Goal: Use online tool/utility: Utilize a website feature to perform a specific function

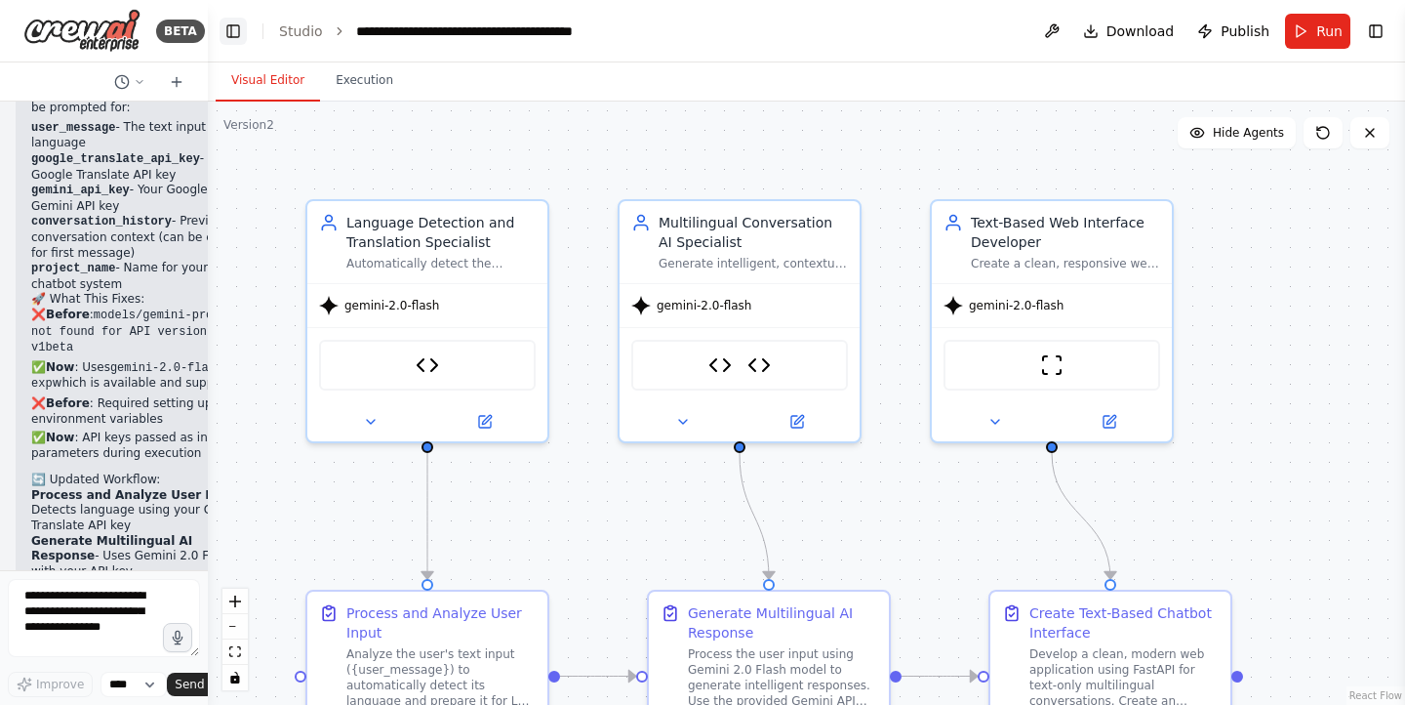
click at [230, 26] on button "Toggle Left Sidebar" at bounding box center [233, 31] width 27 height 27
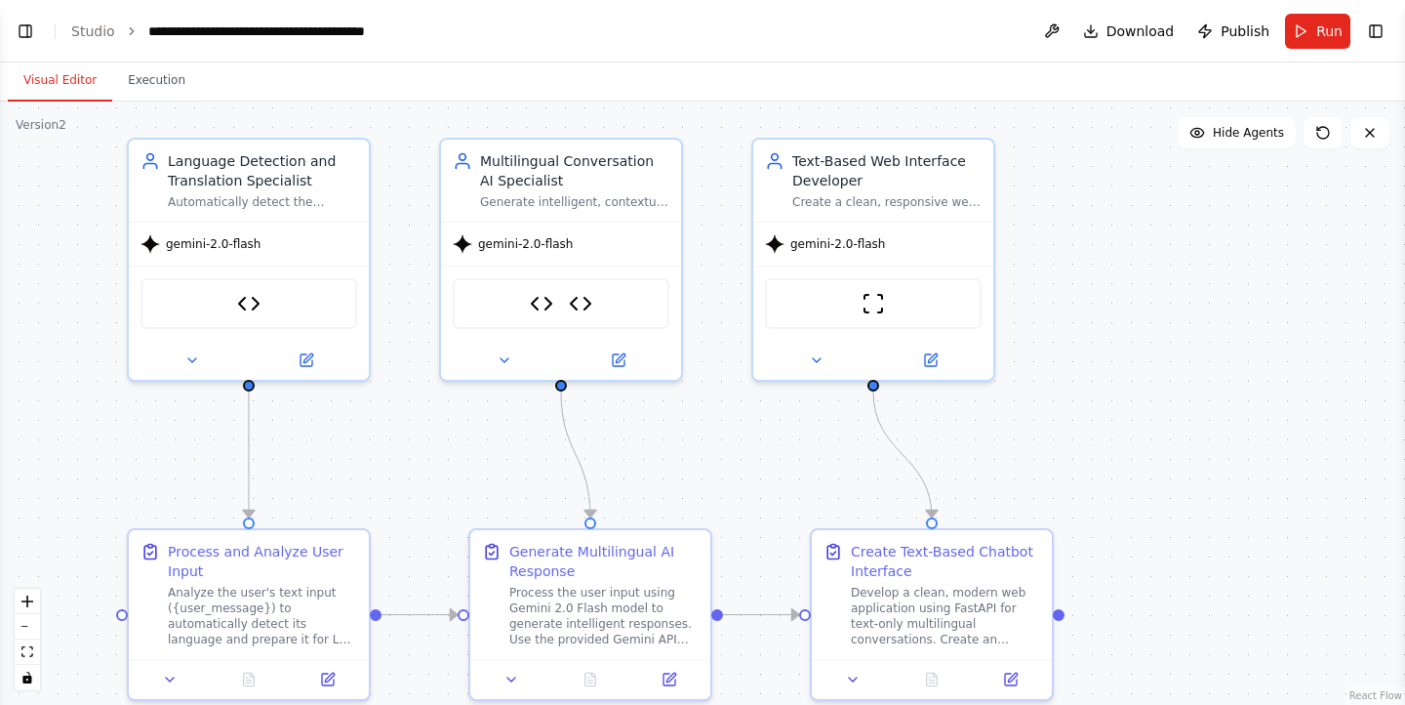
drag, startPoint x: 474, startPoint y: 124, endPoint x: 509, endPoint y: 68, distance: 65.3
click at [509, 68] on div "Visual Editor Execution Version 2 Show Tools Hide Agents .deletable-edge-delete…" at bounding box center [702, 383] width 1405 height 642
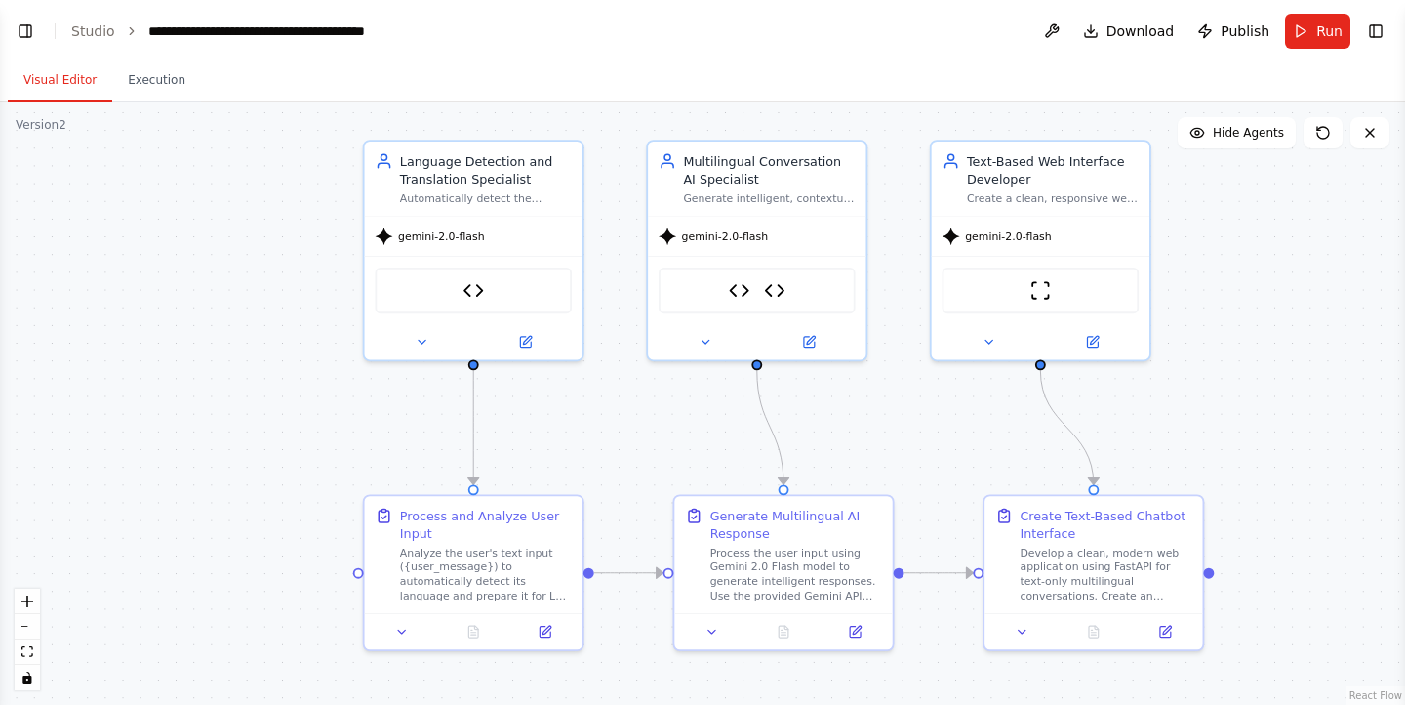
drag, startPoint x: 1181, startPoint y: 297, endPoint x: 1352, endPoint y: 284, distance: 171.3
click at [1352, 284] on div ".deletable-edge-delete-btn { width: 20px; height: 20px; border: 0px solid #ffff…" at bounding box center [702, 403] width 1405 height 603
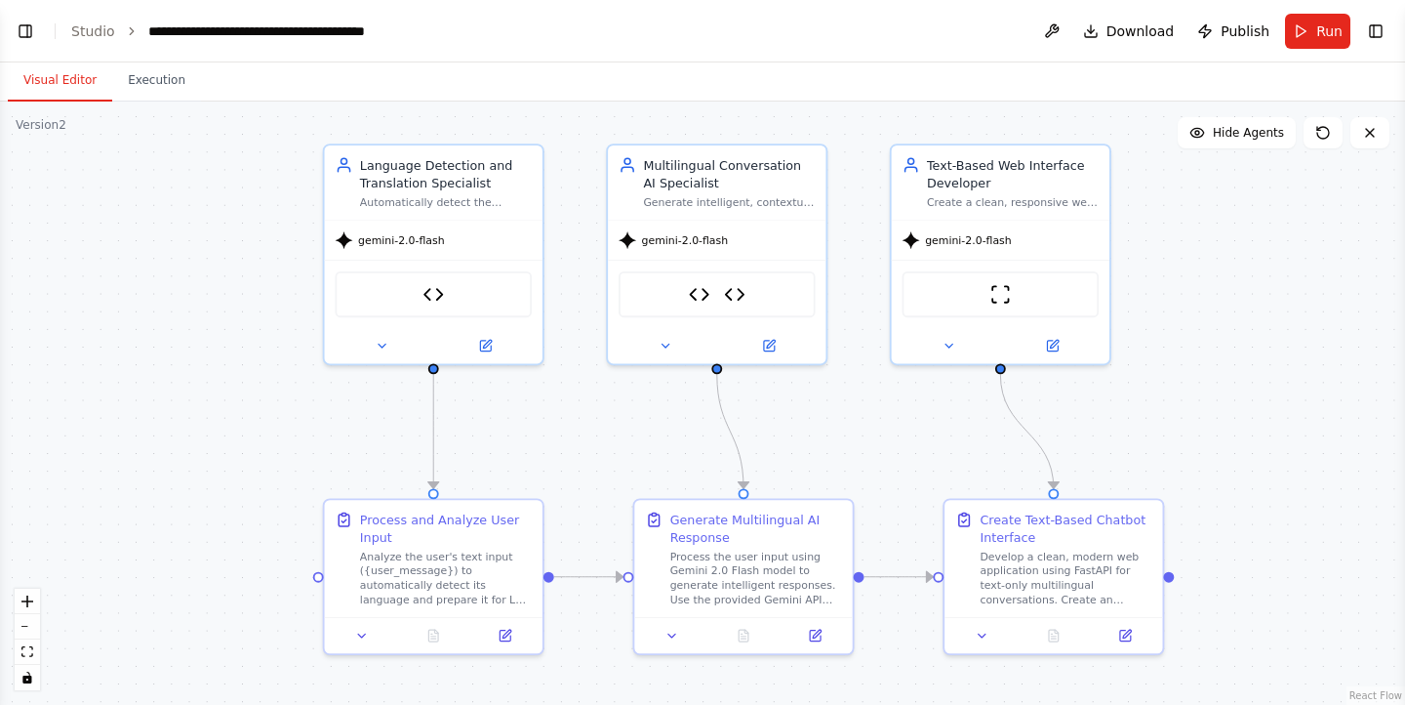
drag, startPoint x: 1272, startPoint y: 401, endPoint x: 1234, endPoint y: 405, distance: 38.3
click at [1234, 405] on div ".deletable-edge-delete-btn { width: 20px; height: 20px; border: 0px solid #ffff…" at bounding box center [702, 403] width 1405 height 603
click at [1191, 502] on div ".deletable-edge-delete-btn { width: 20px; height: 20px; border: 0px solid #ffff…" at bounding box center [702, 403] width 1405 height 603
click at [1312, 33] on button "Run" at bounding box center [1317, 31] width 65 height 35
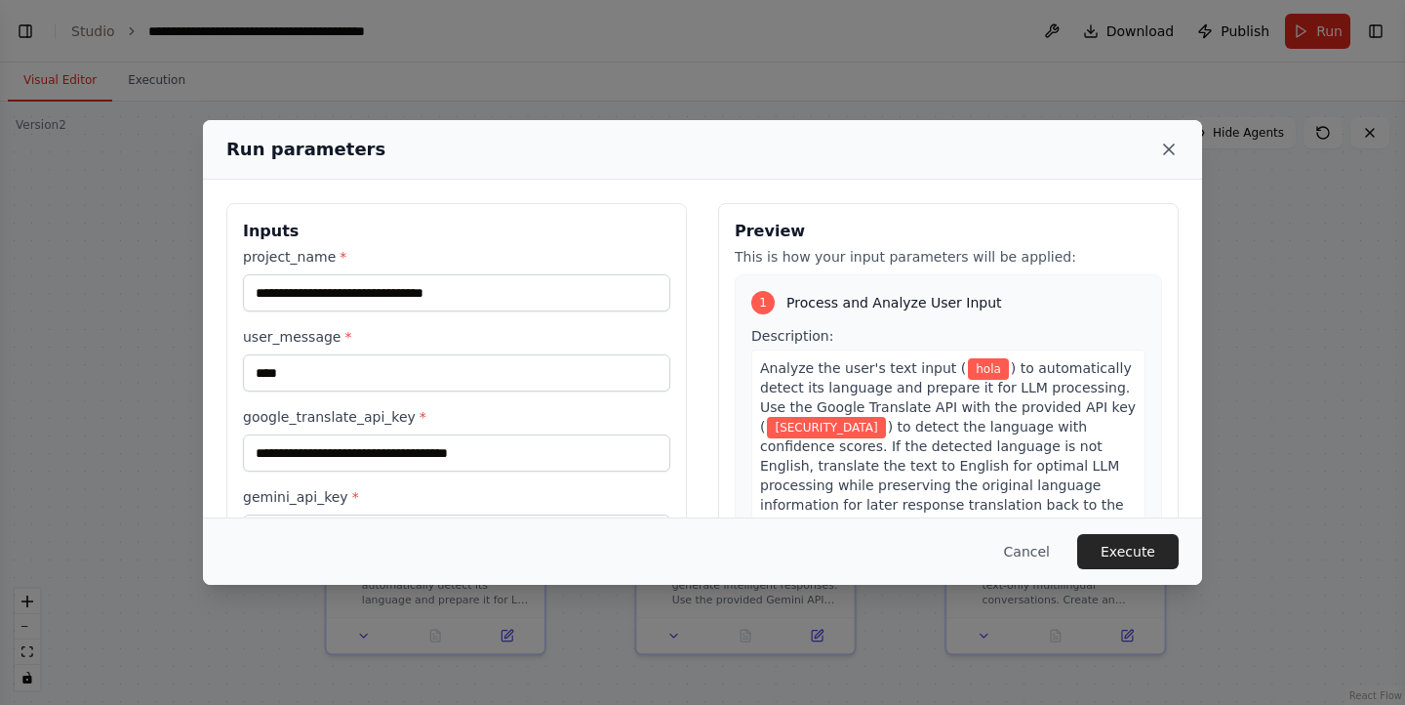
click at [1166, 146] on icon at bounding box center [1169, 149] width 10 height 10
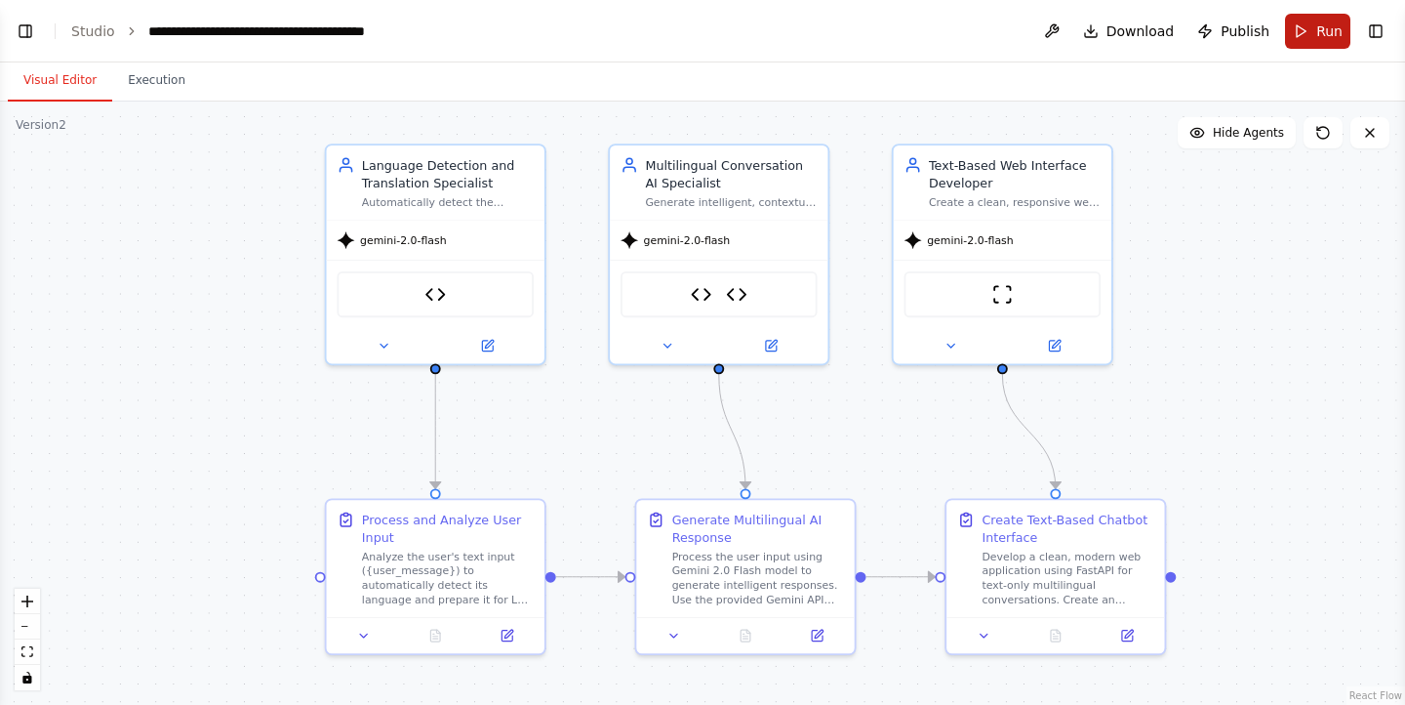
click at [1322, 20] on button "Run" at bounding box center [1317, 31] width 65 height 35
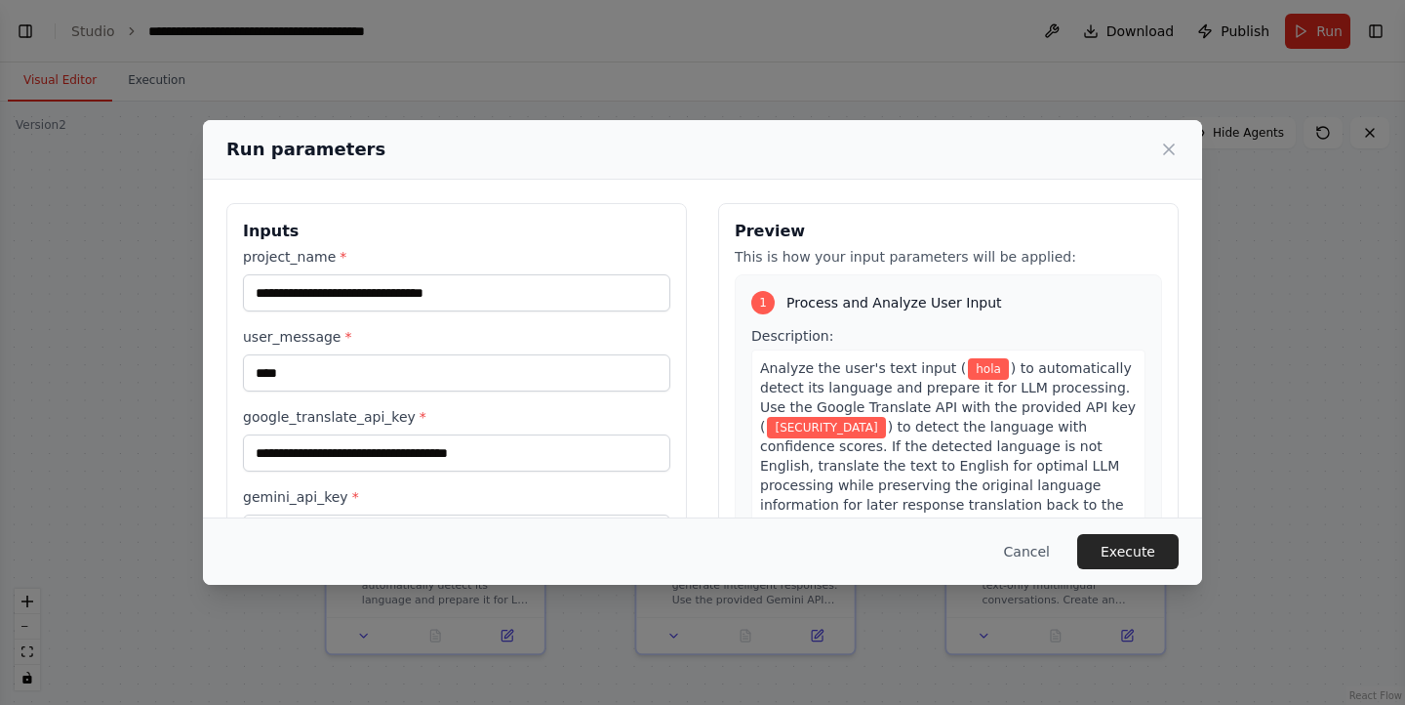
click at [1179, 154] on div "Run parameters" at bounding box center [702, 150] width 999 height 60
click at [1173, 153] on icon at bounding box center [1169, 149] width 10 height 10
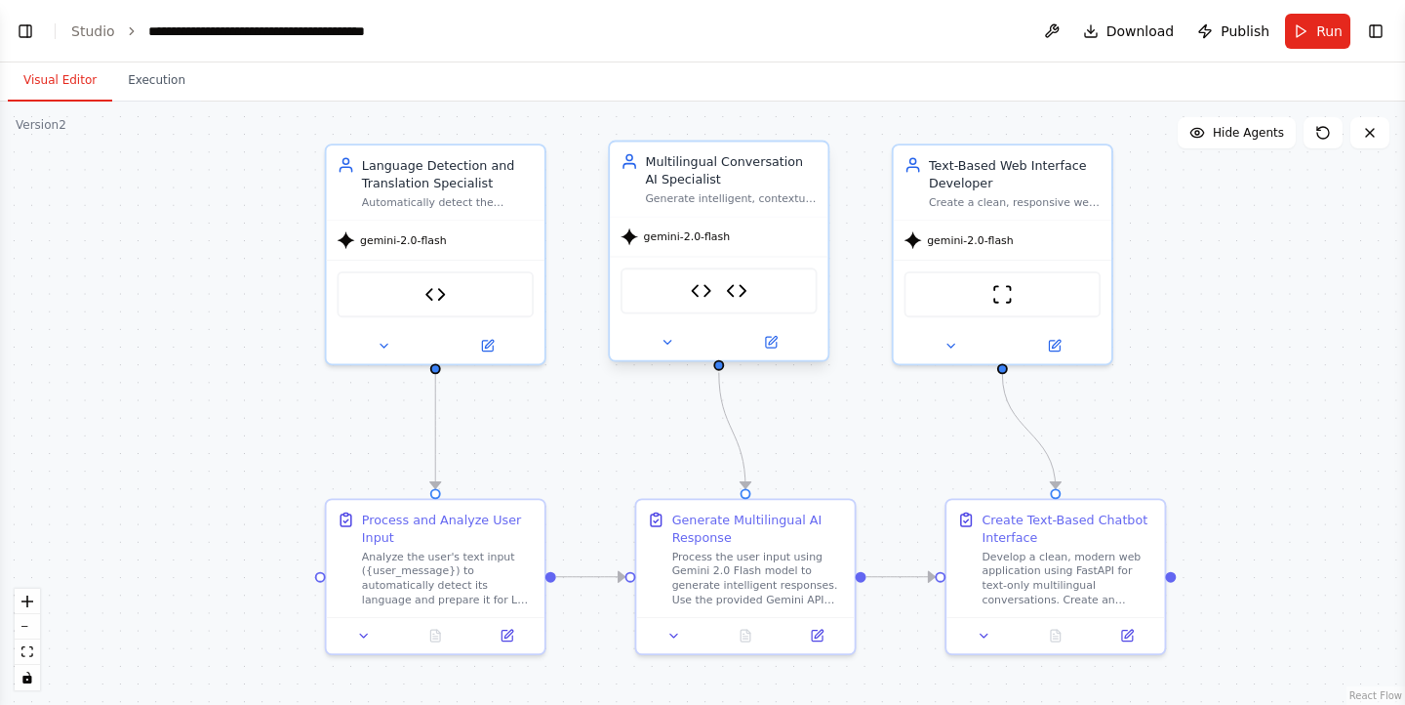
click at [747, 306] on div "Gemini LLM API Tool Google Translate Tool" at bounding box center [719, 290] width 197 height 46
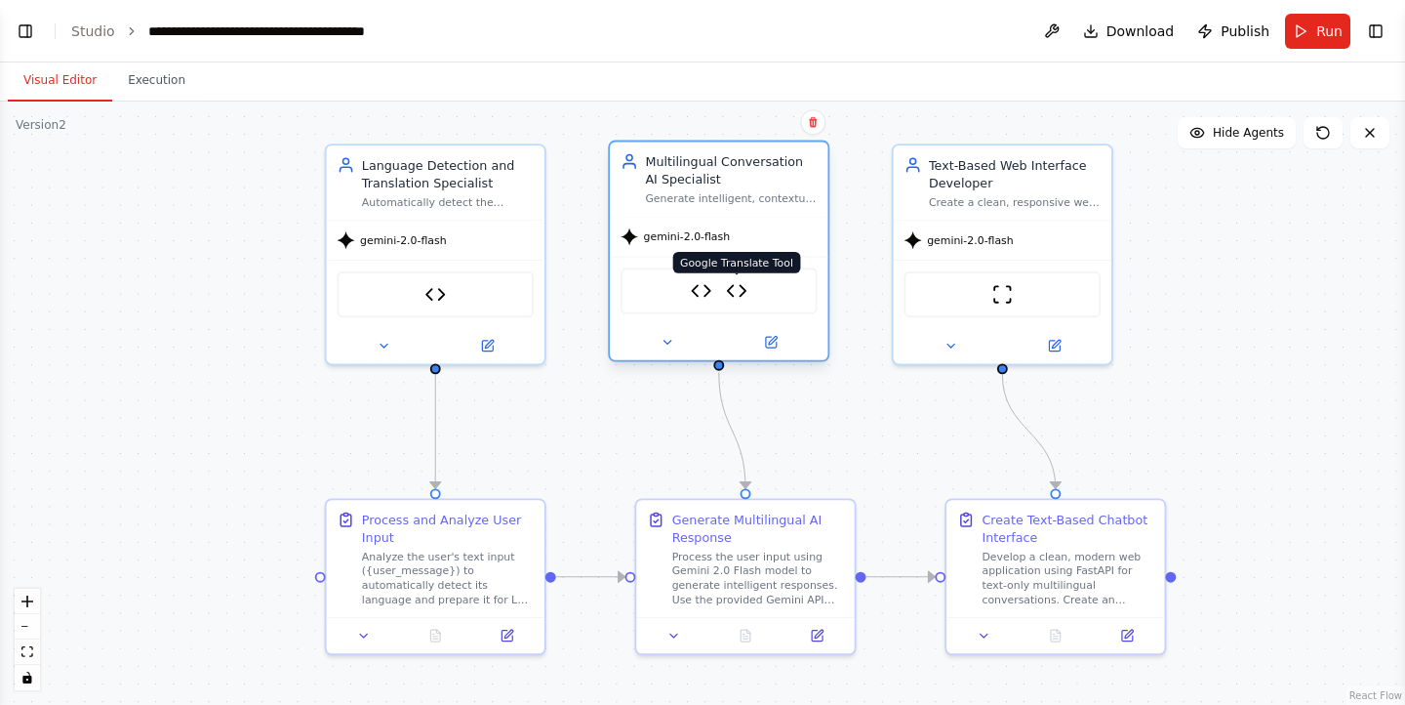
click at [729, 295] on img at bounding box center [736, 290] width 21 height 21
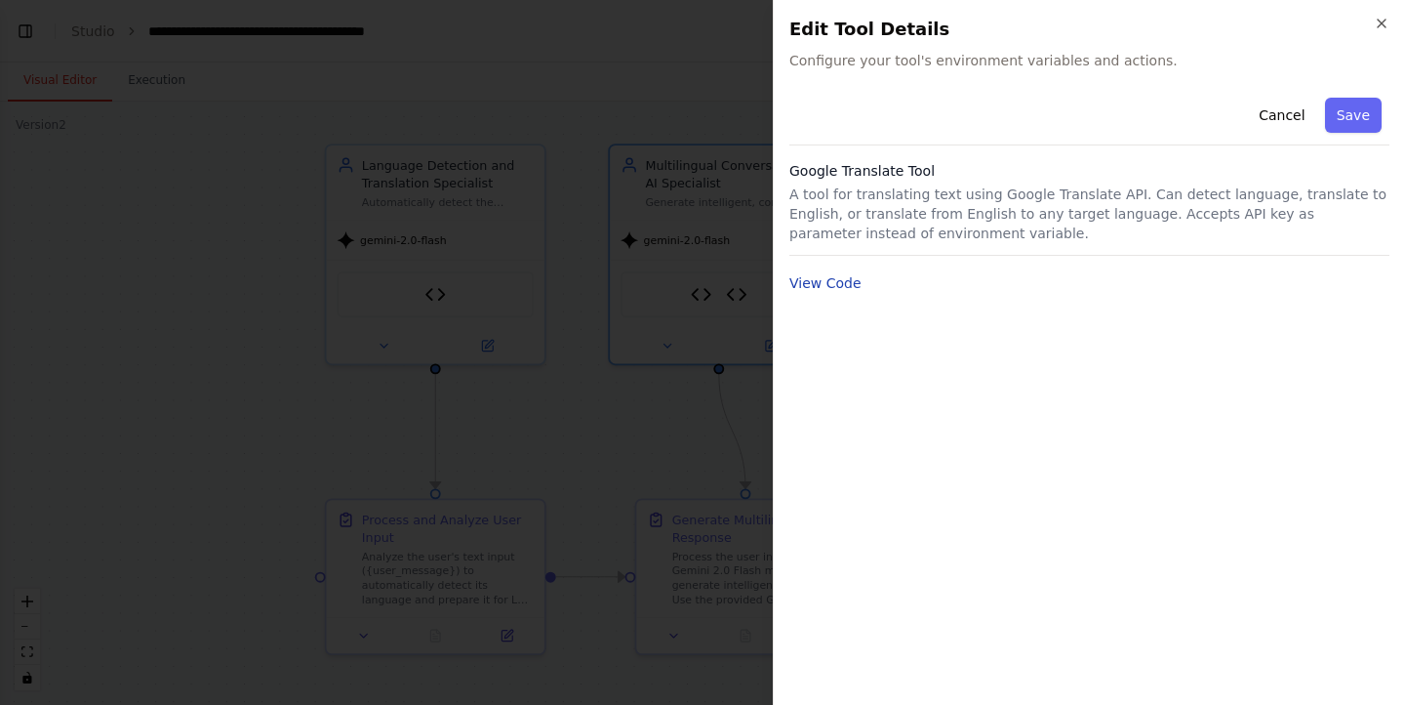
click at [834, 276] on button "View Code" at bounding box center [826, 283] width 72 height 20
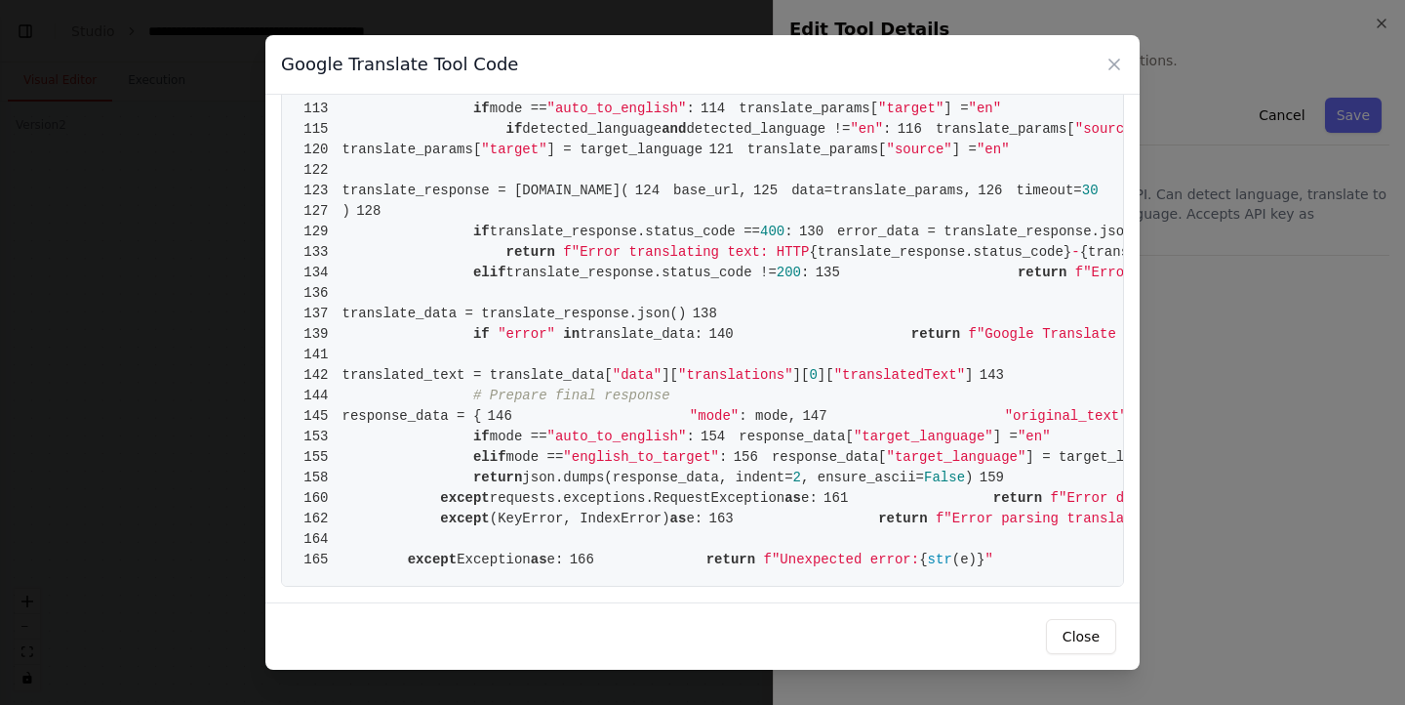
scroll to position [2974, 0]
click at [1116, 64] on icon at bounding box center [1115, 65] width 10 height 10
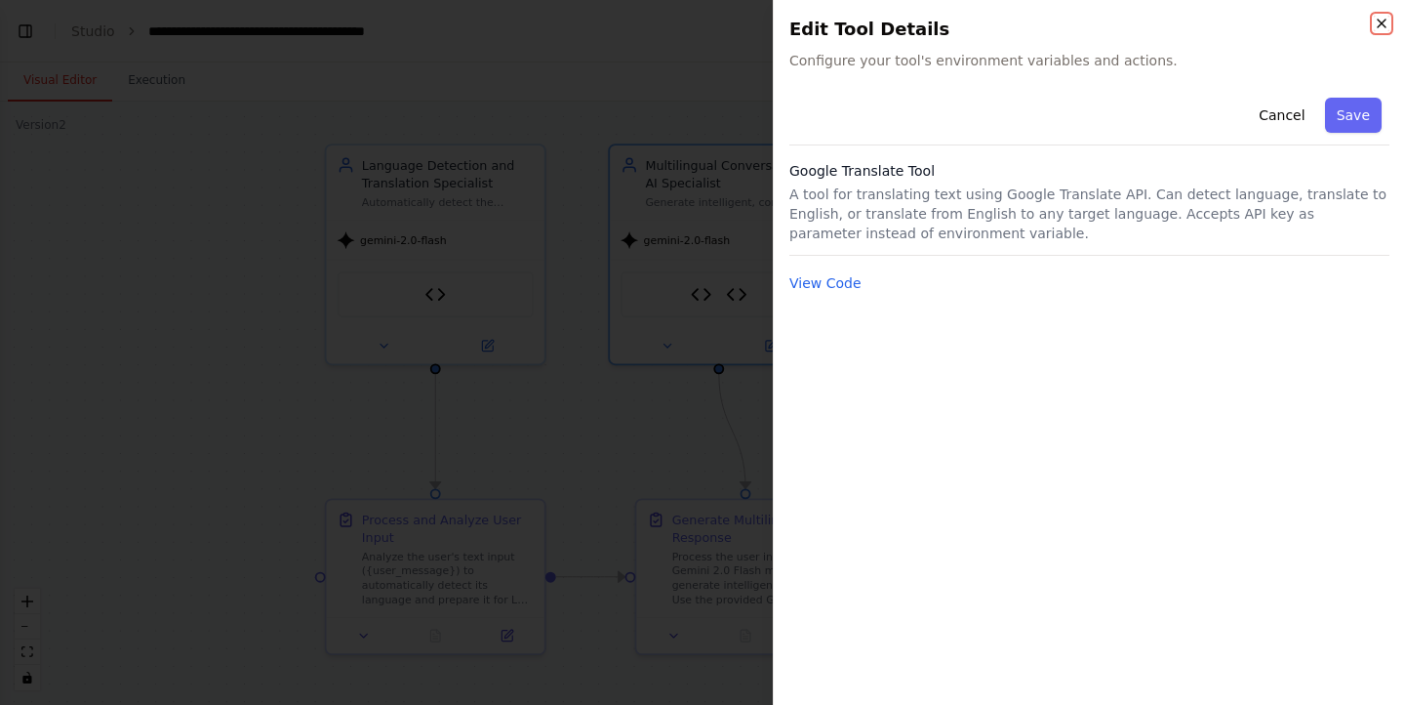
click at [1374, 21] on icon "button" at bounding box center [1382, 24] width 16 height 16
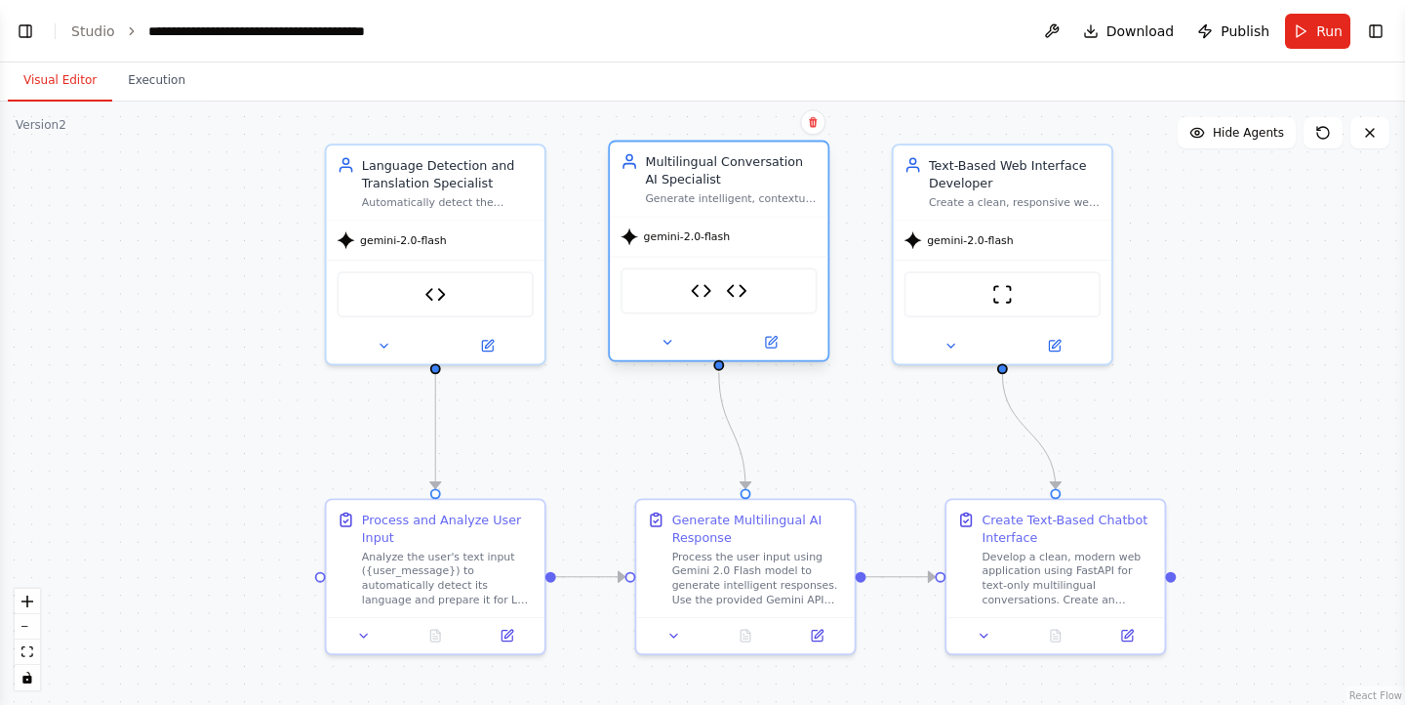
click at [768, 358] on div at bounding box center [719, 341] width 218 height 35
click at [1319, 20] on button "Run" at bounding box center [1317, 31] width 65 height 35
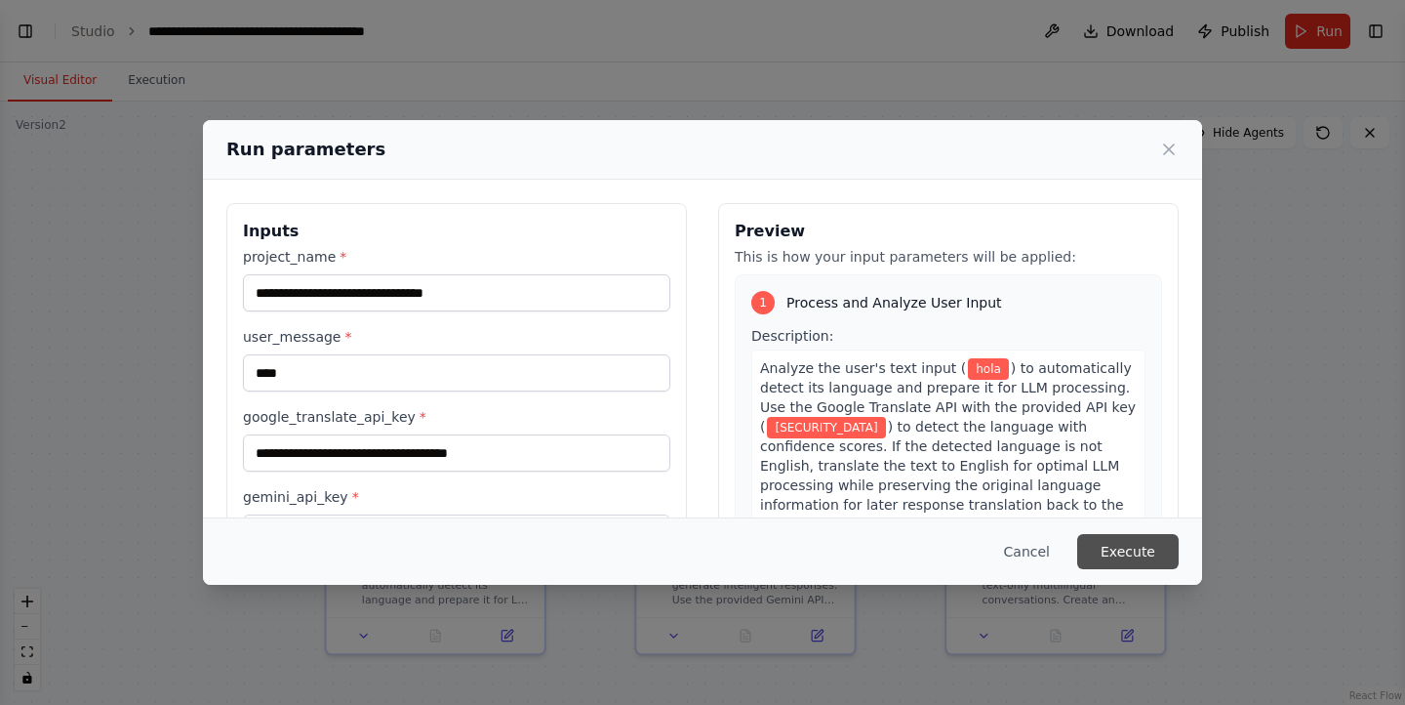
click at [1149, 541] on button "Execute" at bounding box center [1129, 551] width 102 height 35
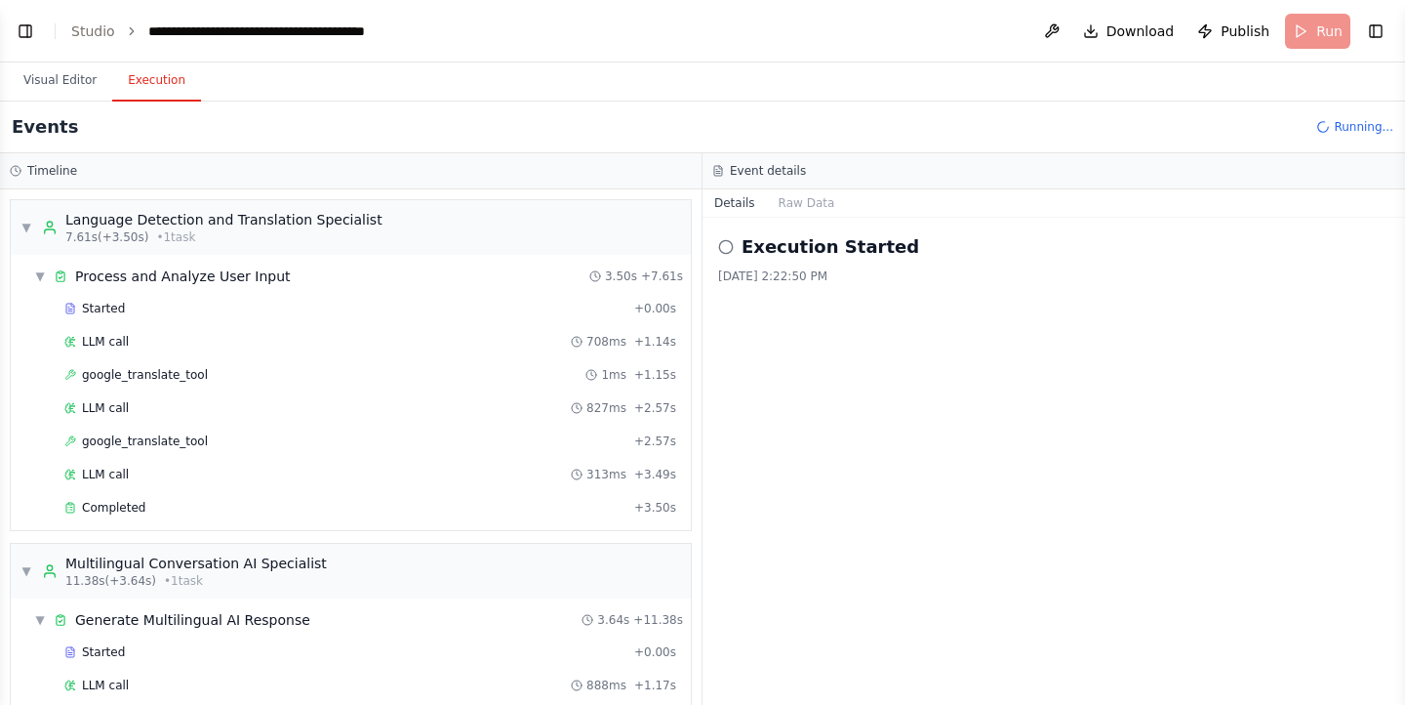
click at [157, 98] on button "Execution" at bounding box center [156, 81] width 89 height 41
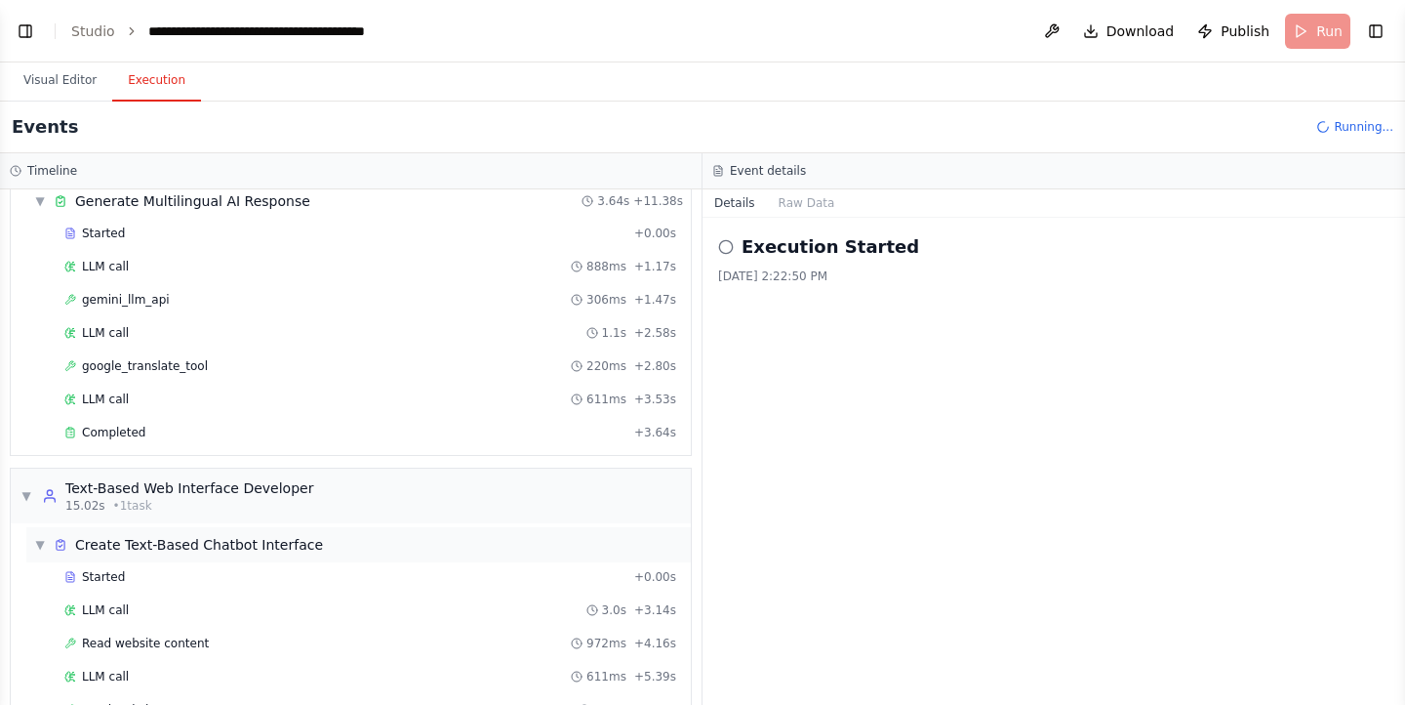
scroll to position [601, 0]
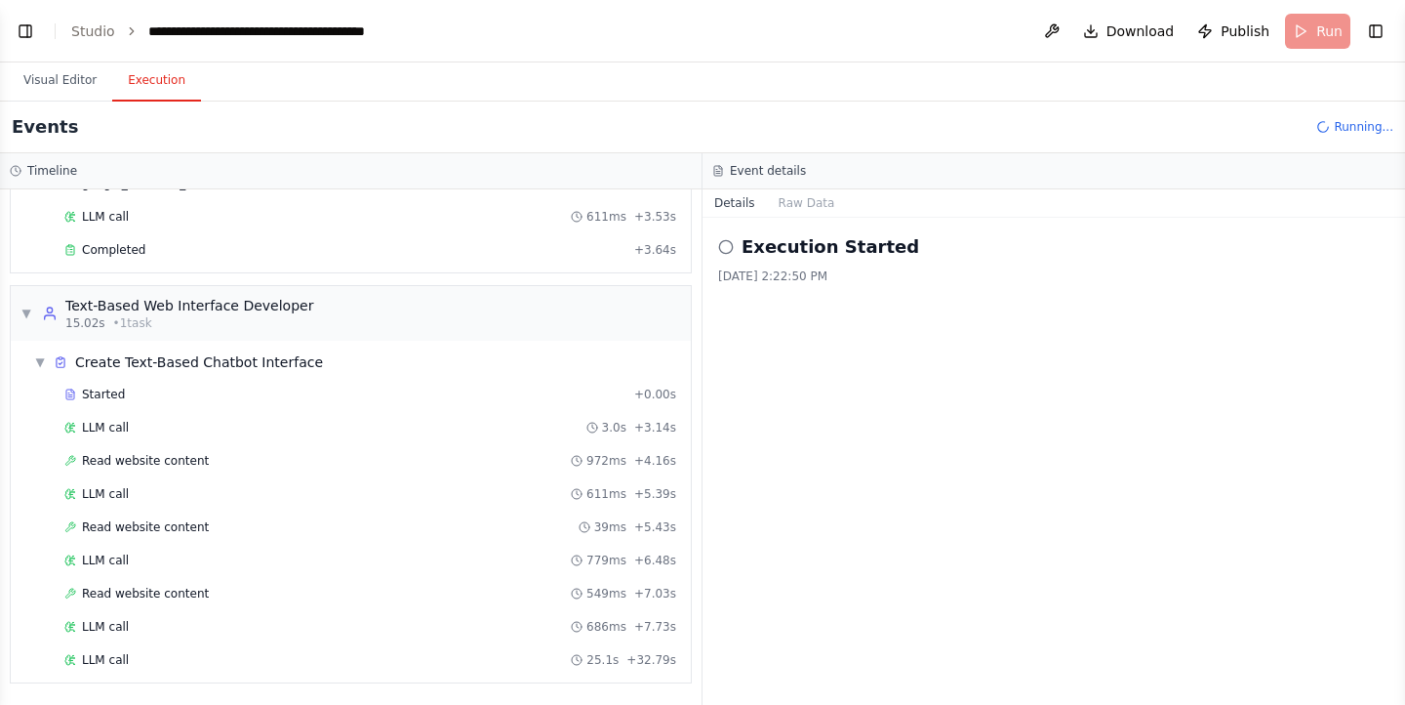
click at [961, 521] on div "Execution Started [DATE] 2:22:50 PM" at bounding box center [1054, 461] width 703 height 487
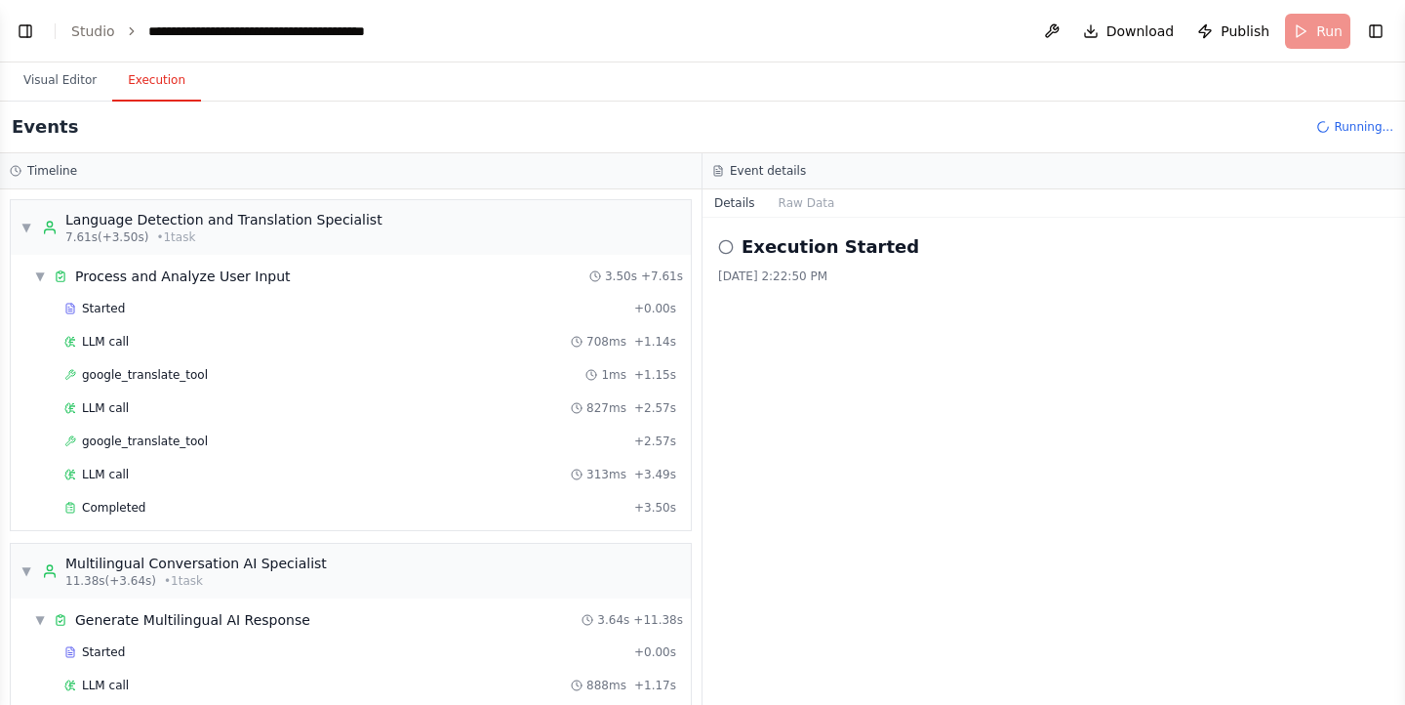
scroll to position [634, 0]
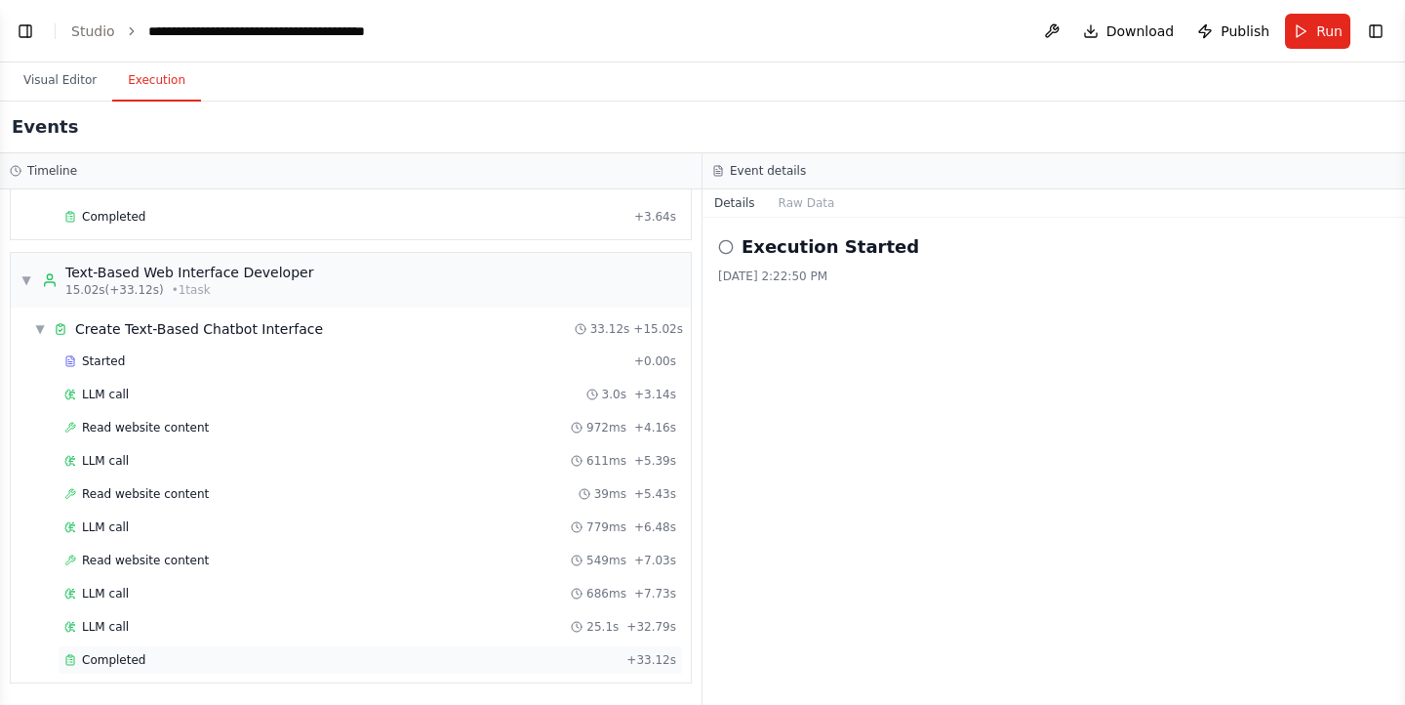
click at [486, 655] on div "Completed" at bounding box center [341, 660] width 554 height 16
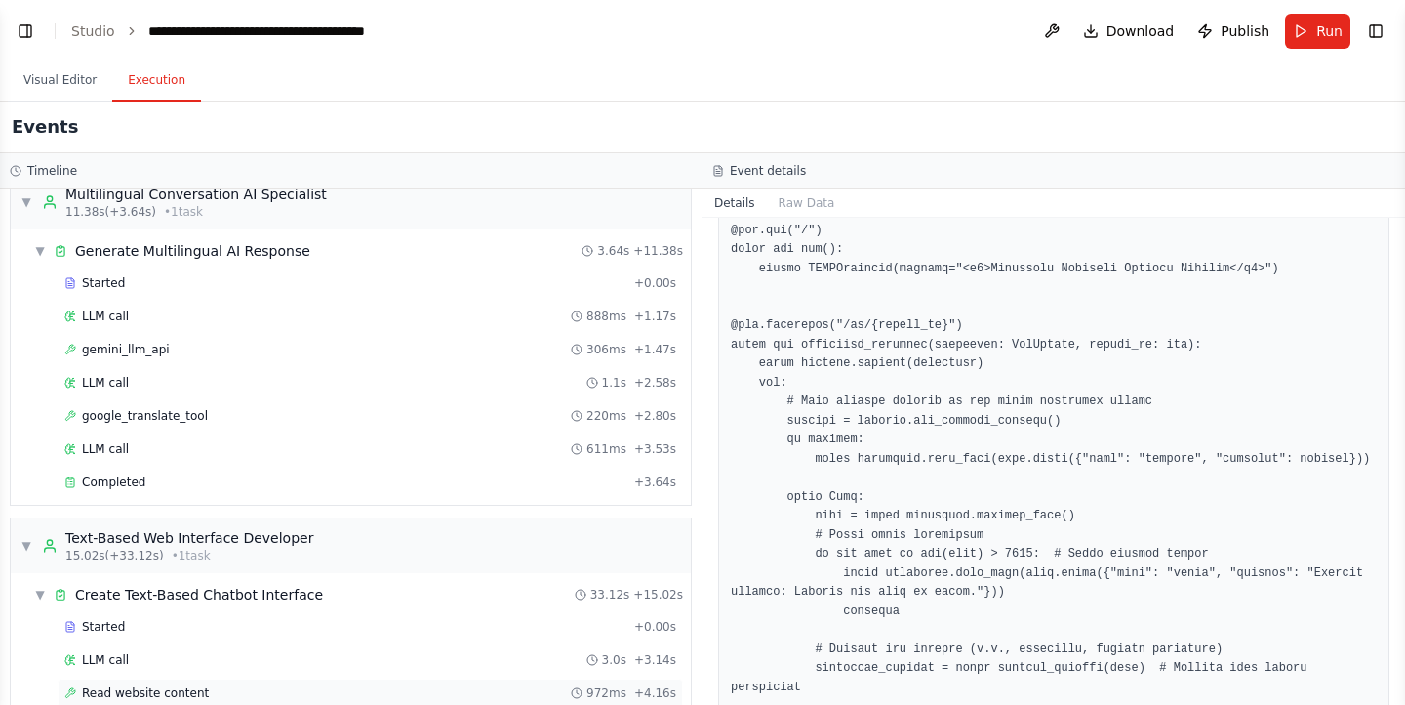
scroll to position [371, 0]
click at [307, 489] on div "Completed + 3.64s" at bounding box center [371, 480] width 626 height 29
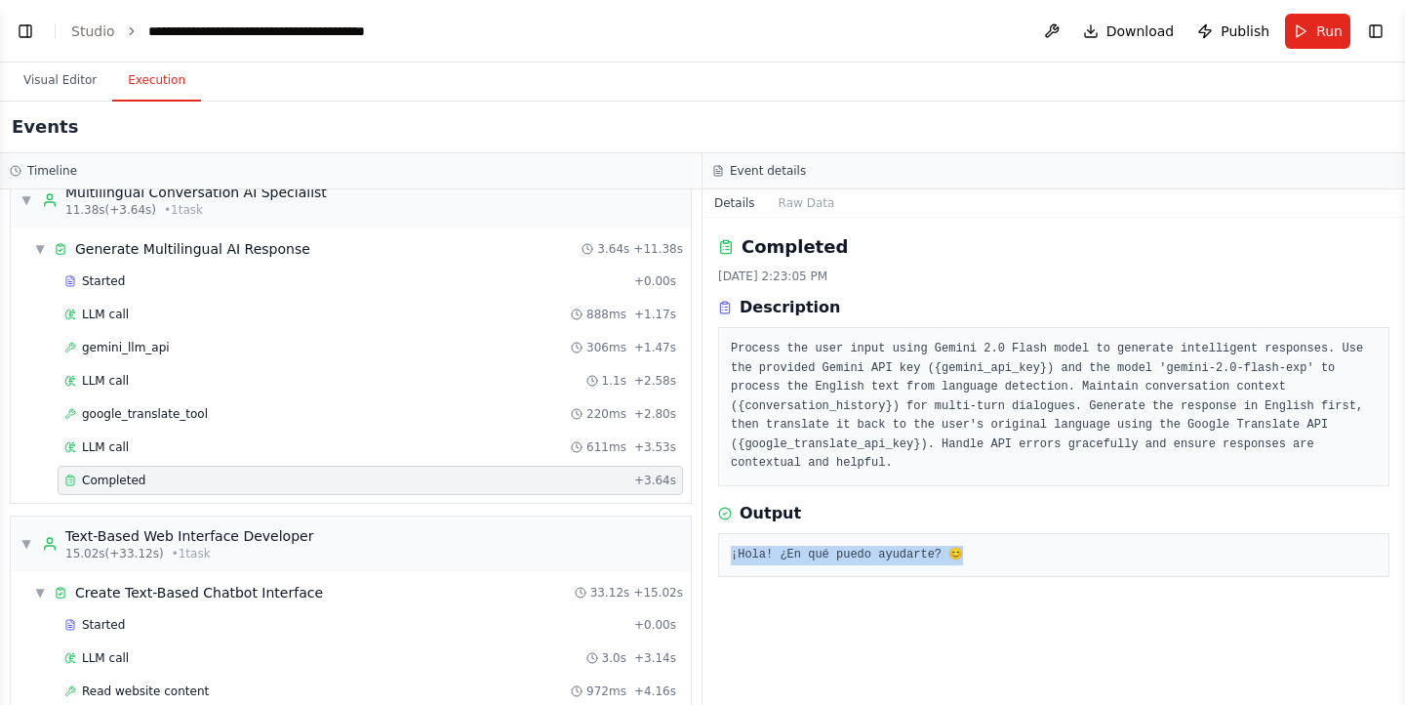
drag, startPoint x: 1015, startPoint y: 529, endPoint x: 722, endPoint y: 540, distance: 293.0
click at [722, 540] on div "¡Hola! ¿En qué puedo ayudarte? 😊" at bounding box center [1053, 555] width 671 height 45
click at [1039, 575] on div "Completed [DATE] 2:23:05 PM Description Process the user input using Gemini 2.0…" at bounding box center [1054, 461] width 703 height 487
drag, startPoint x: 960, startPoint y: 534, endPoint x: 702, endPoint y: 539, distance: 258.7
click at [702, 539] on div "Timeline ▼ Language Detection and Translation Specialist 7.61s (+3.50s) • 1 tas…" at bounding box center [702, 428] width 1405 height 551
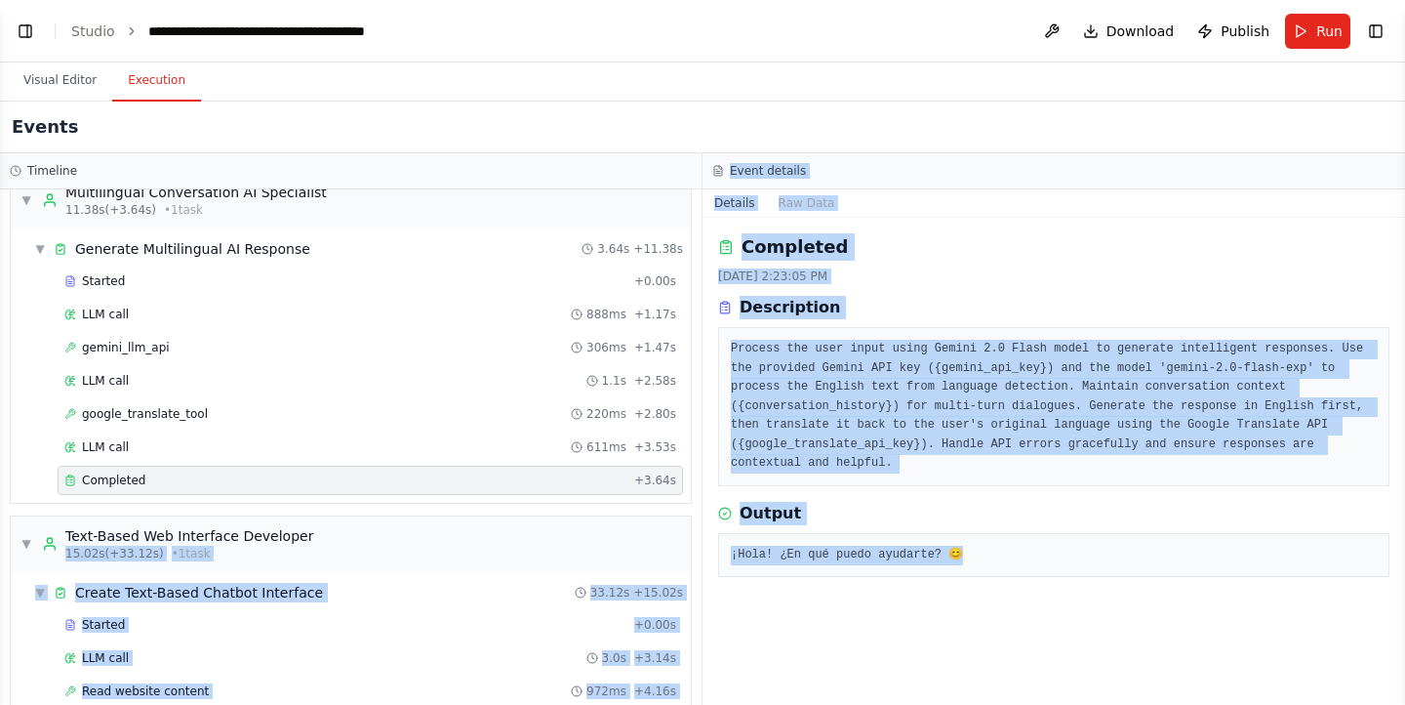
click at [941, 553] on div "¡Hola! ¿En qué puedo ayudarte? 😊" at bounding box center [1053, 555] width 671 height 45
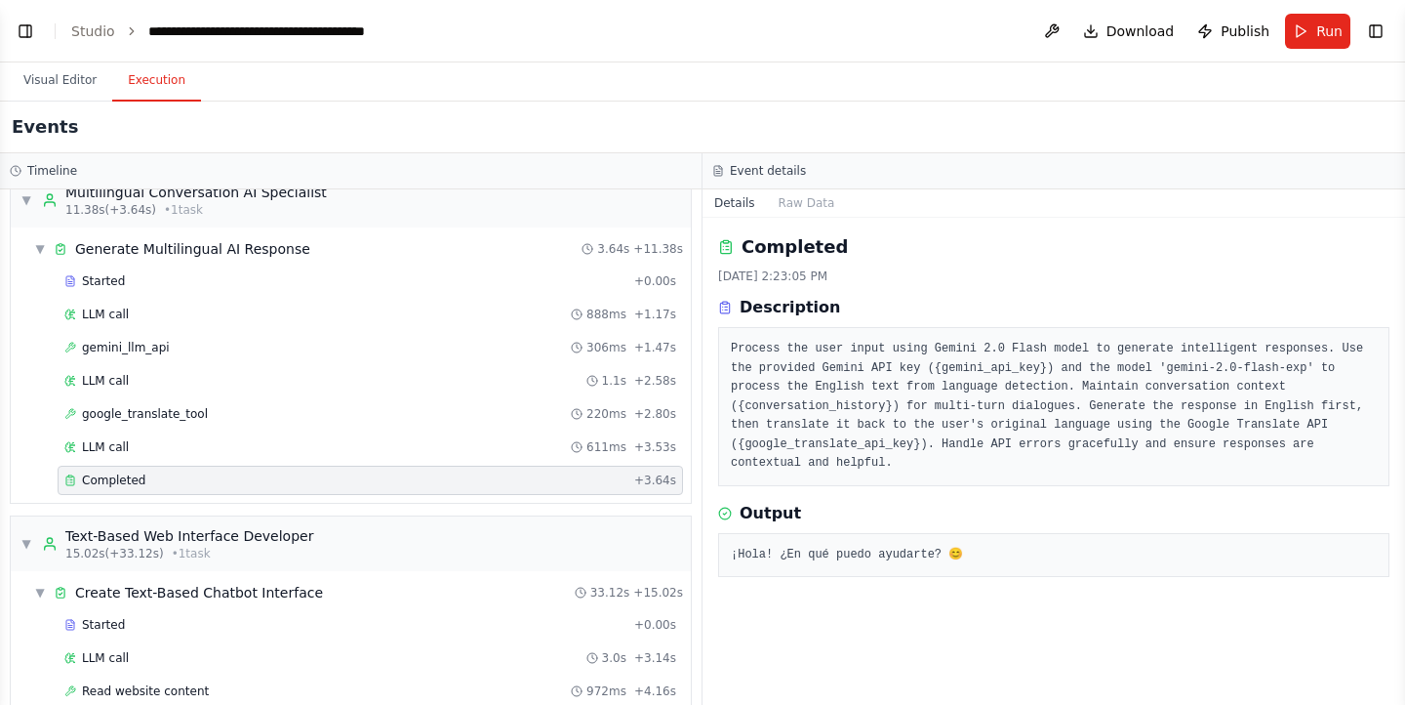
click at [991, 506] on div "Output ¡Hola! ¿En qué puedo ayudarte? 😊" at bounding box center [1053, 540] width 671 height 76
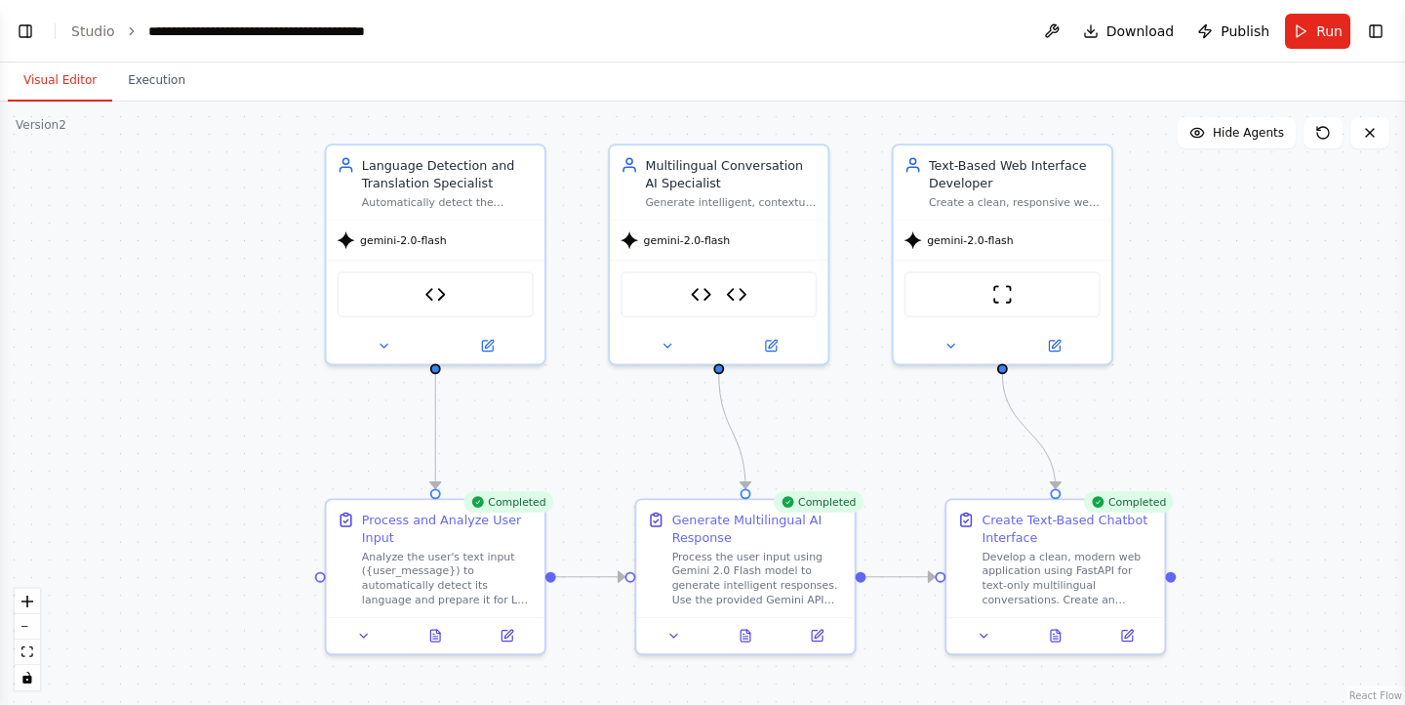
click at [59, 72] on button "Visual Editor" at bounding box center [60, 81] width 104 height 41
drag, startPoint x: 1316, startPoint y: 54, endPoint x: 1312, endPoint y: 31, distance: 22.8
click at [1312, 31] on header "**********" at bounding box center [702, 31] width 1405 height 62
click at [1312, 31] on button "Run" at bounding box center [1317, 31] width 65 height 35
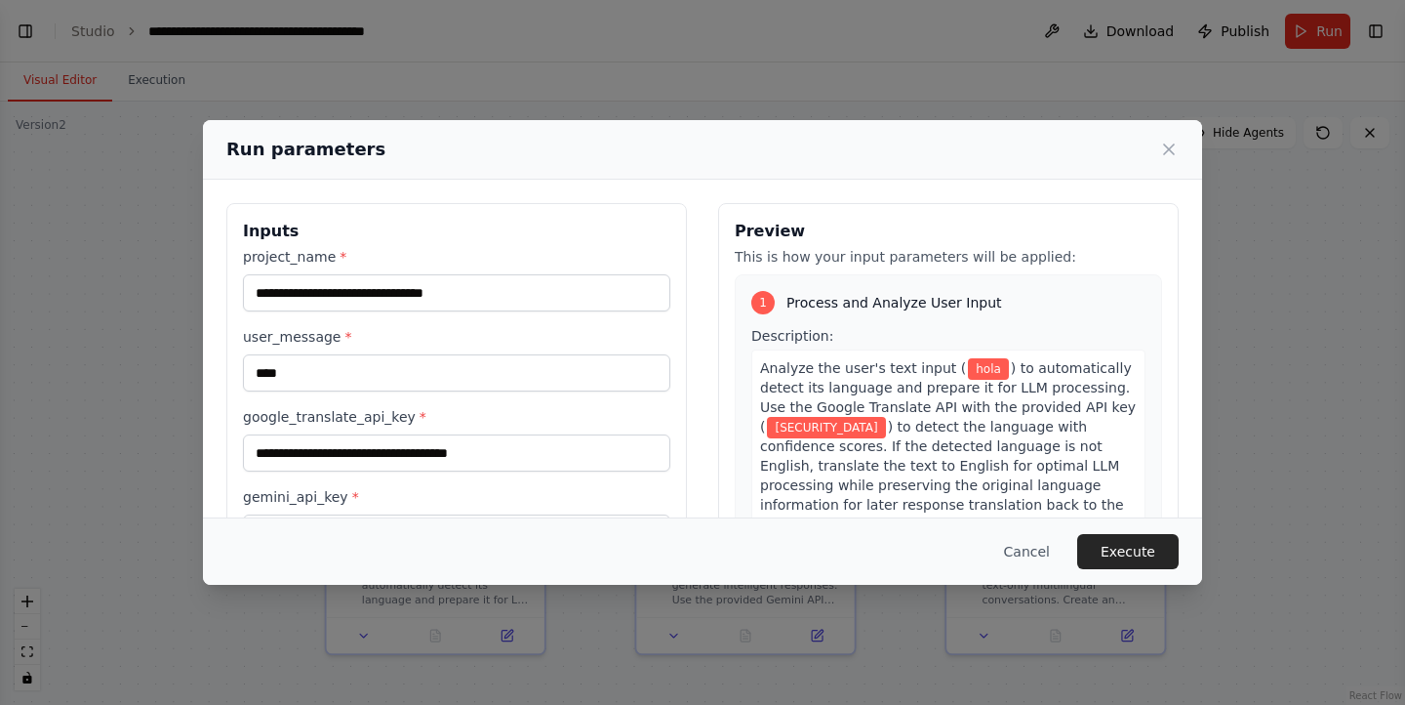
click at [857, 537] on div "Cancel Execute" at bounding box center [702, 551] width 953 height 35
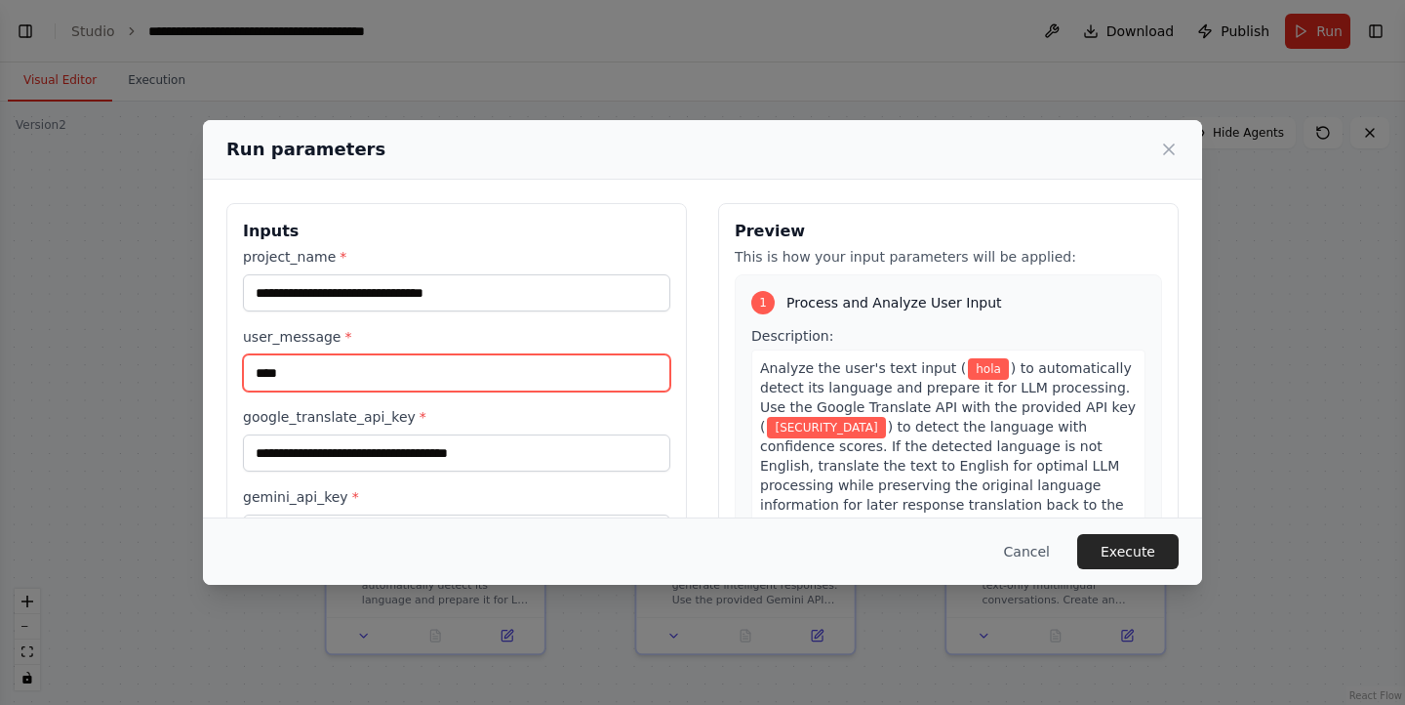
drag, startPoint x: 453, startPoint y: 386, endPoint x: 74, endPoint y: 327, distance: 383.2
click at [74, 327] on div "**********" at bounding box center [702, 352] width 1405 height 705
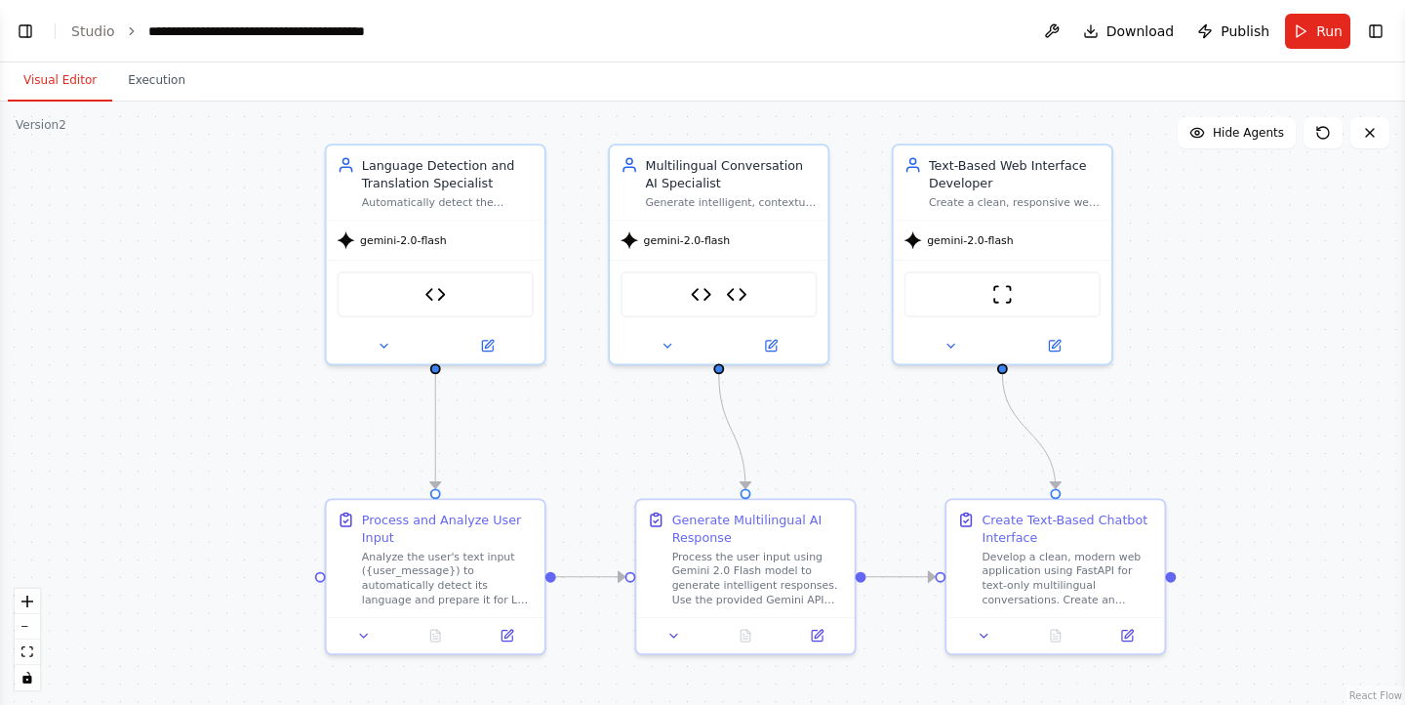
click at [1311, 23] on button "Run" at bounding box center [1317, 31] width 65 height 35
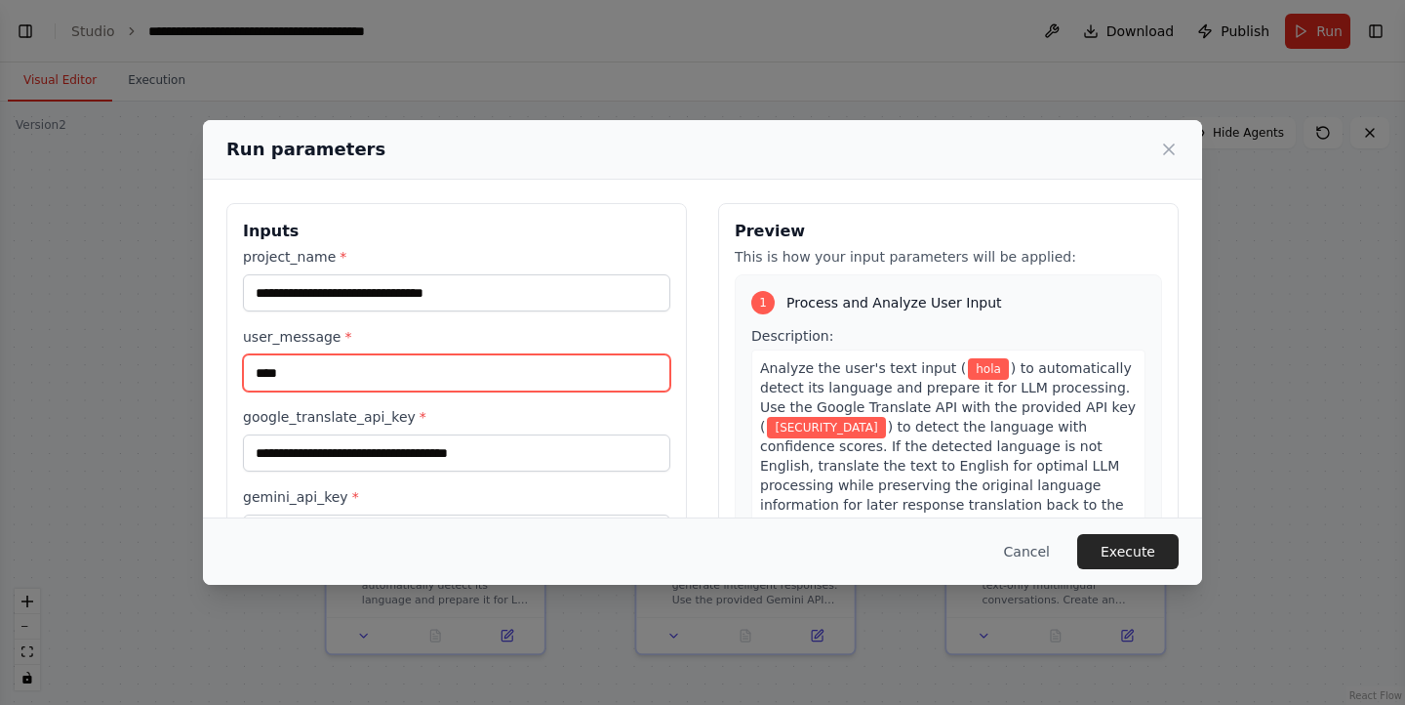
click at [466, 371] on input "****" at bounding box center [456, 372] width 427 height 37
type input "*"
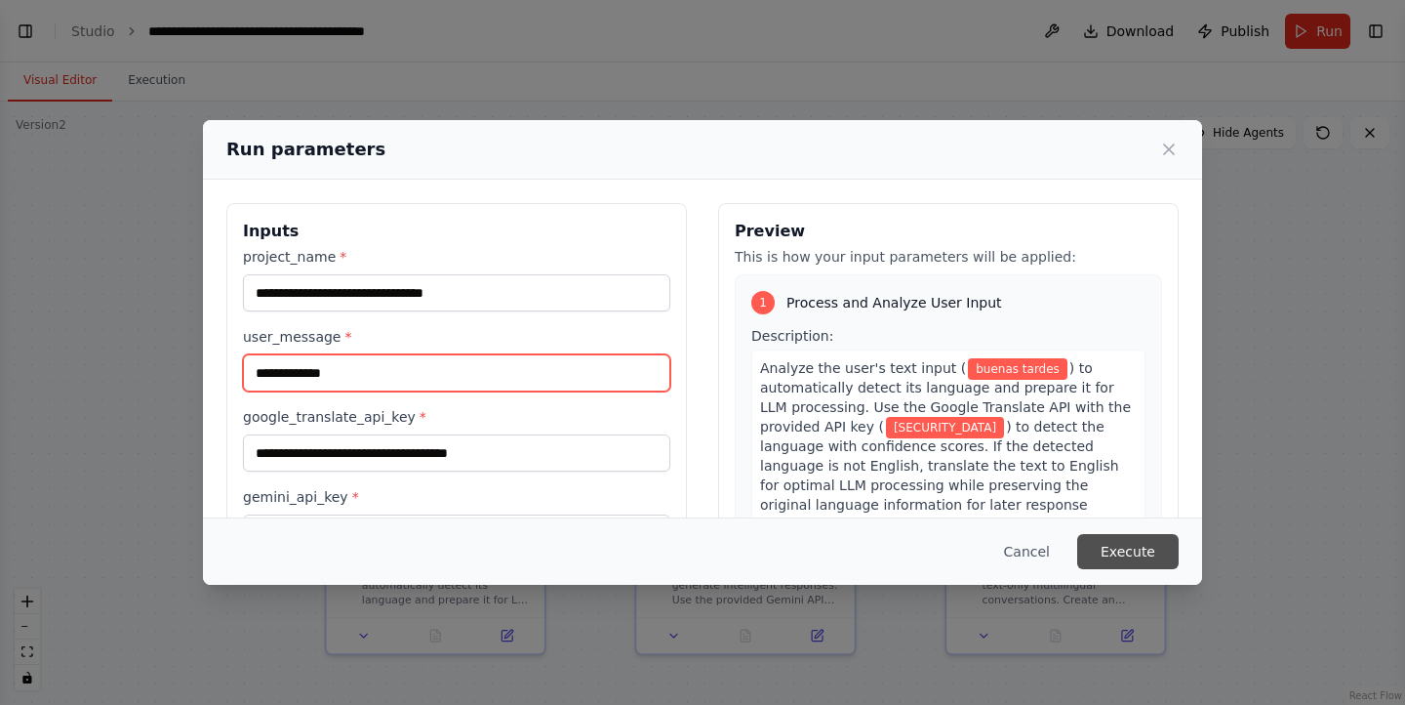
type input "**********"
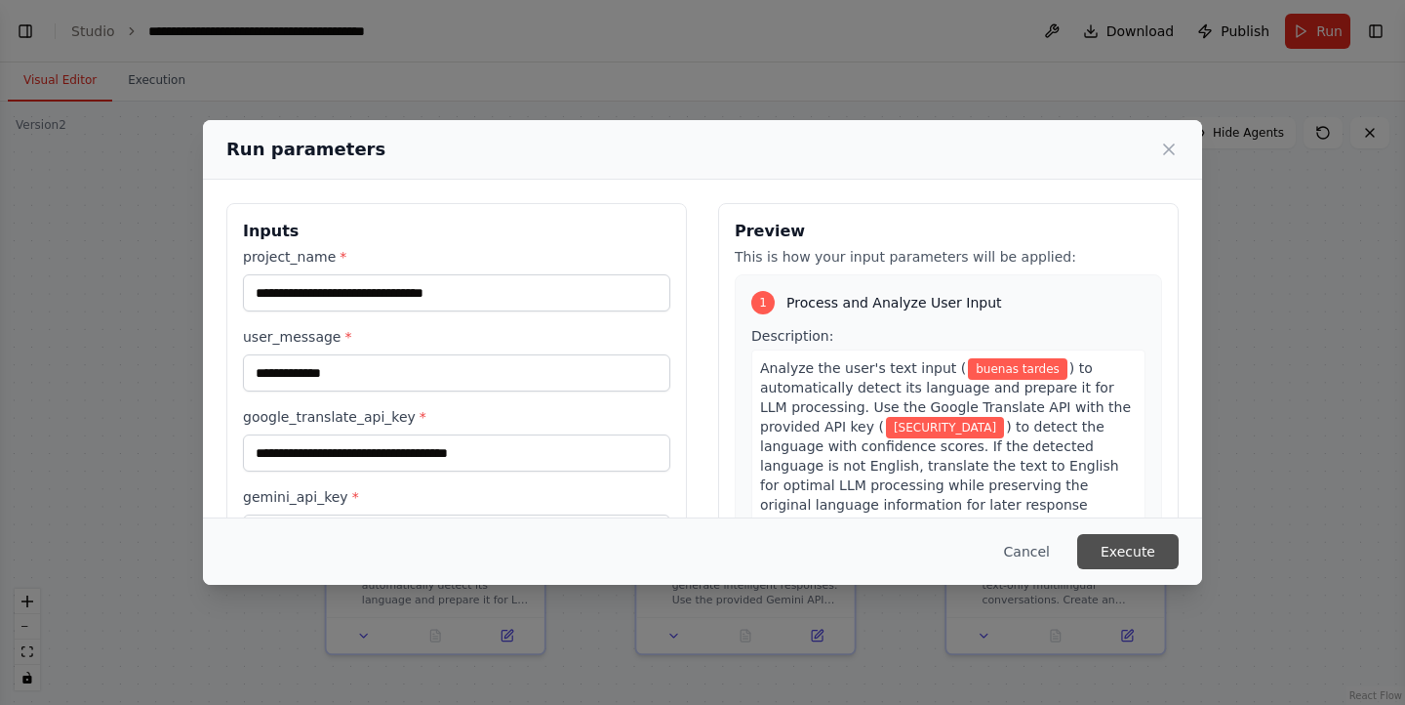
click at [1133, 549] on button "Execute" at bounding box center [1129, 551] width 102 height 35
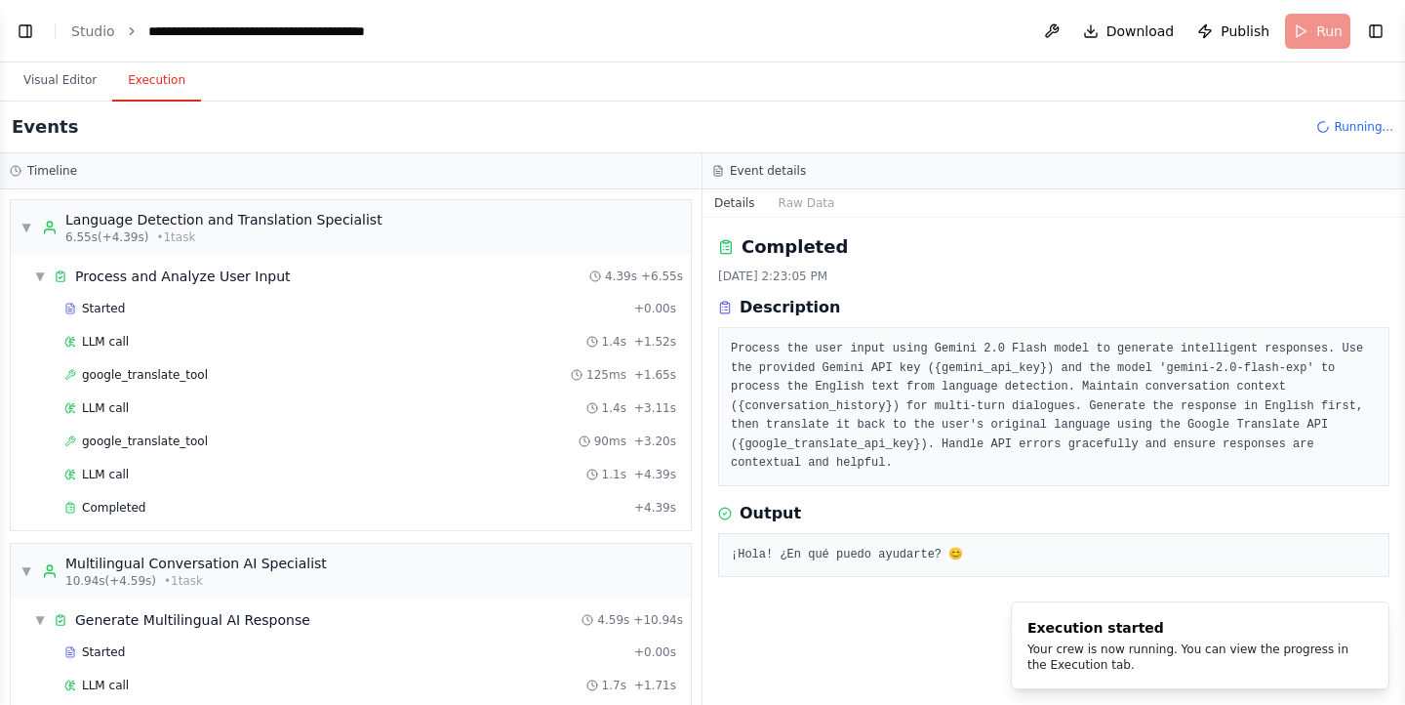
click at [146, 72] on button "Execution" at bounding box center [156, 81] width 89 height 41
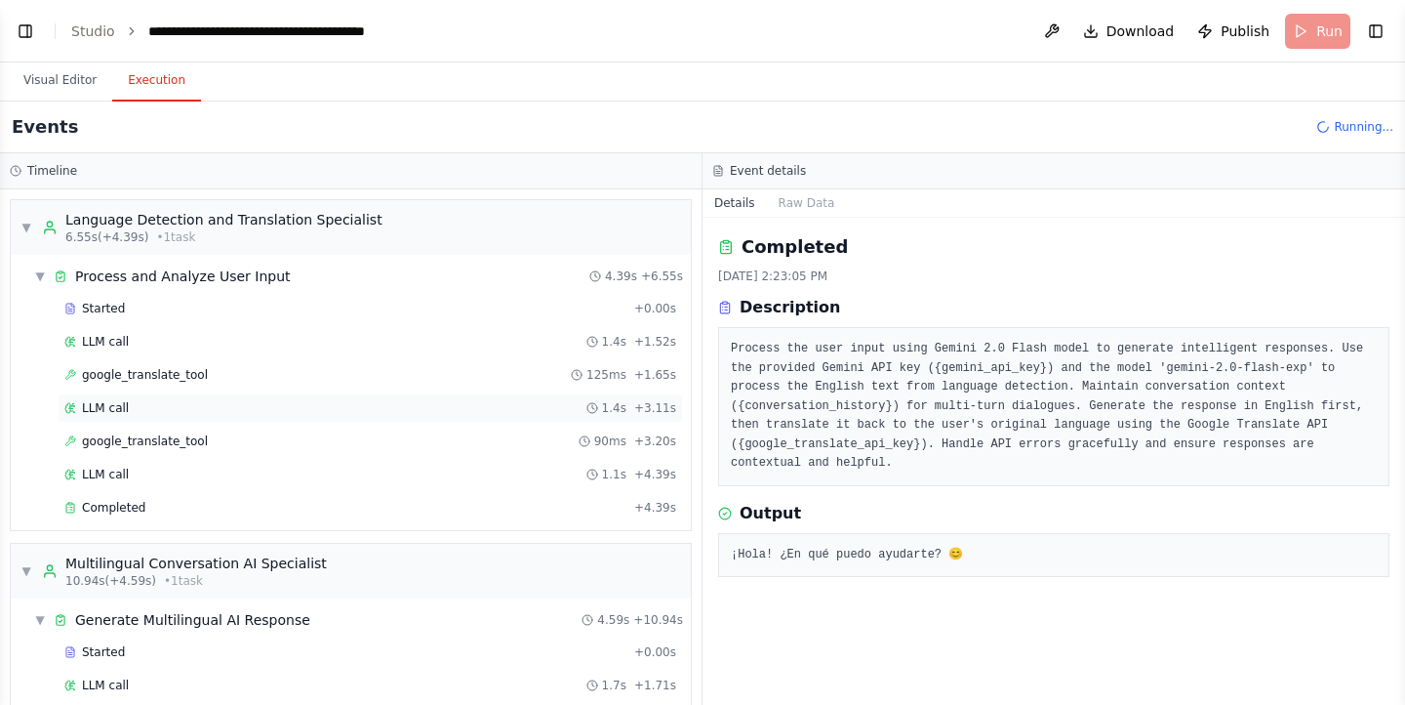
scroll to position [468, 0]
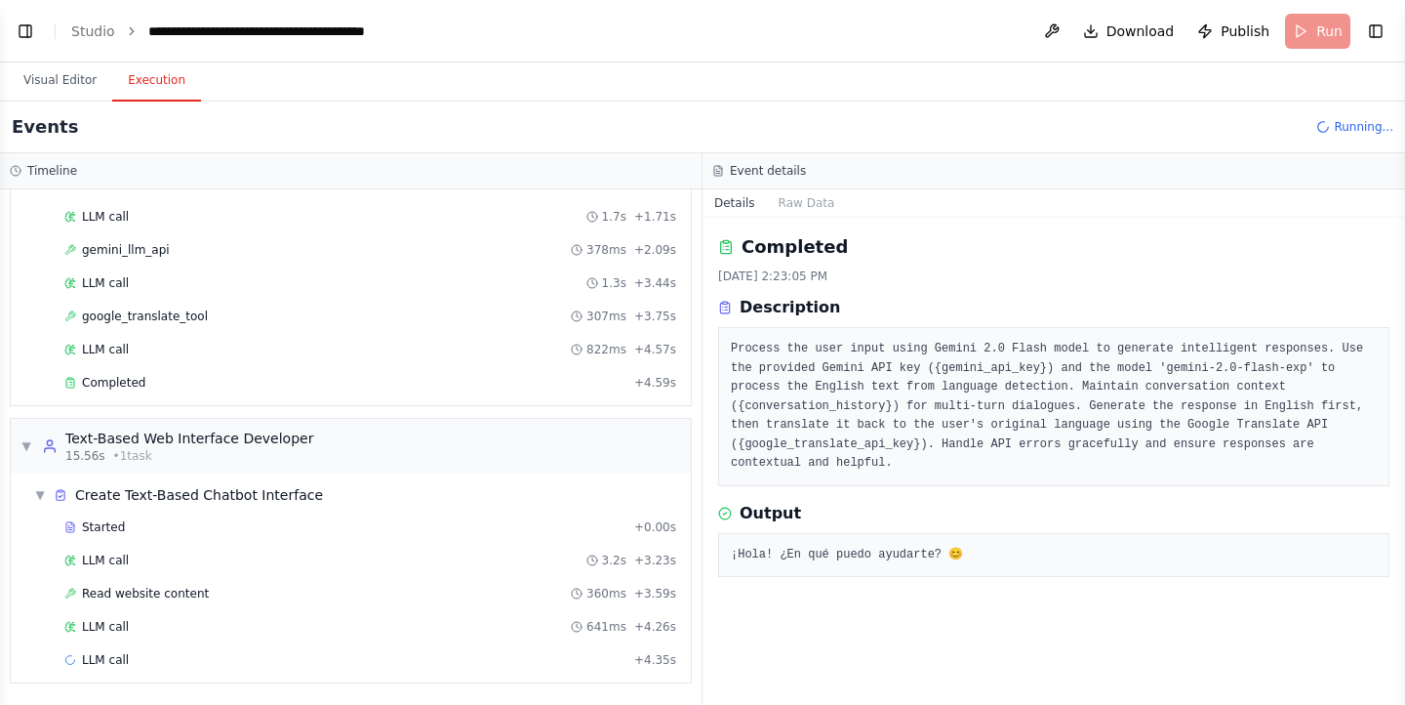
click at [224, 364] on div "Started + 0.00s LLM call 1.7s + 1.71s gemini_llm_api 378ms + 2.09s LLM call 1.3…" at bounding box center [358, 285] width 665 height 232
click at [224, 378] on div "Completed" at bounding box center [345, 383] width 562 height 16
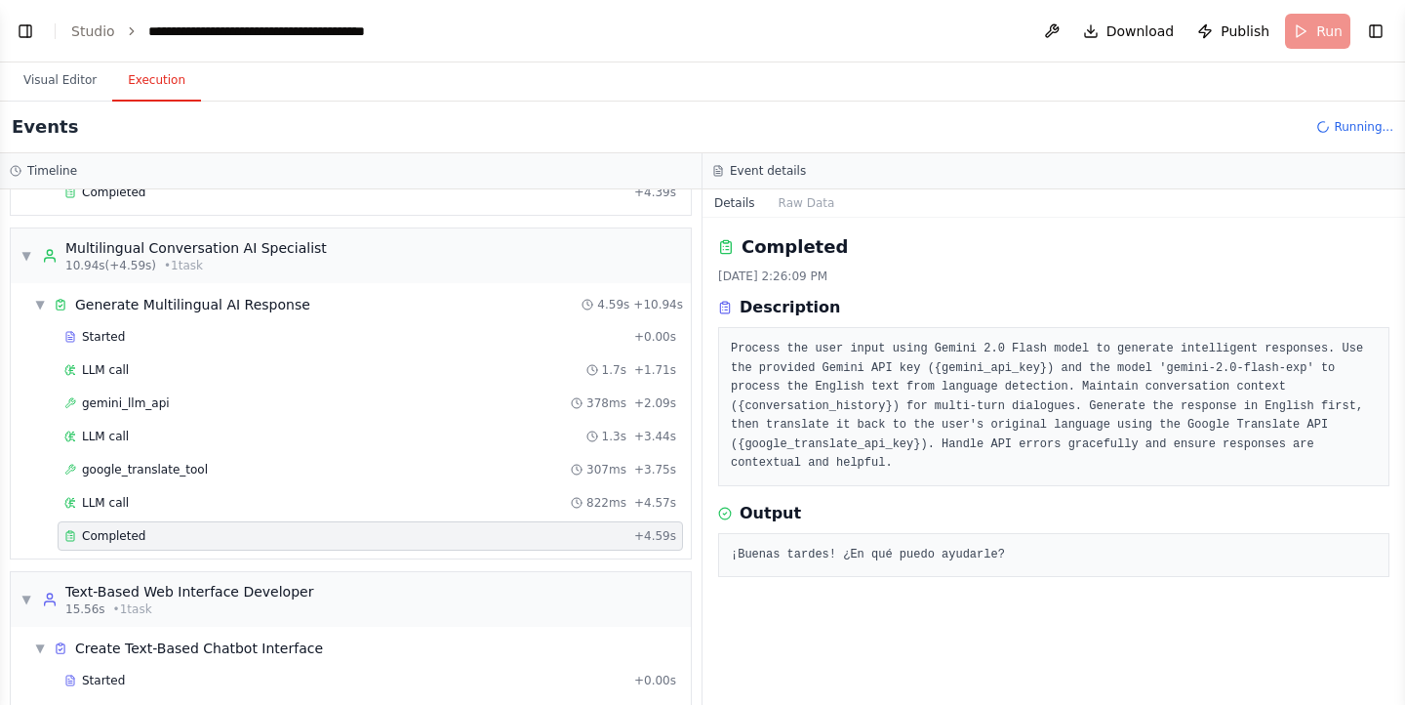
scroll to position [312, 0]
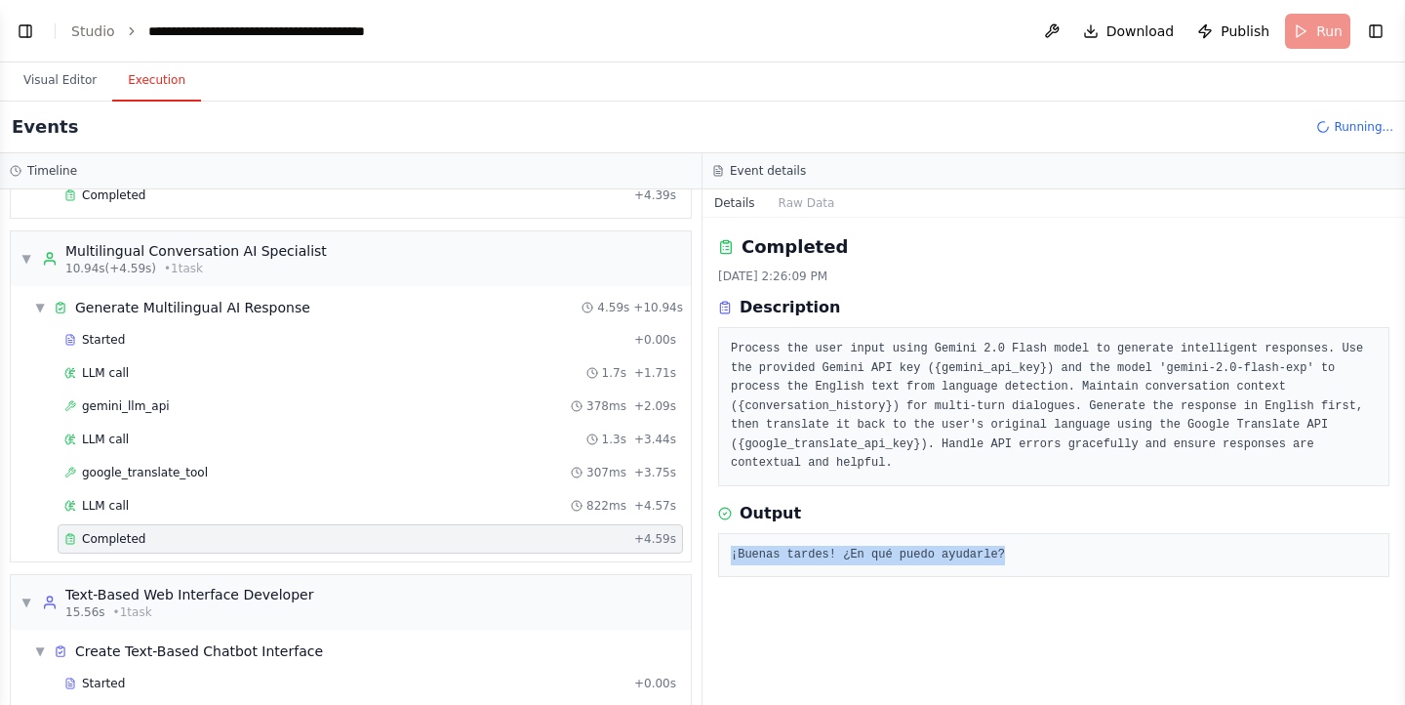
drag, startPoint x: 986, startPoint y: 544, endPoint x: 724, endPoint y: 546, distance: 261.6
click at [724, 546] on div "¡Buenas tardes! ¿En qué puedo ayudarle?" at bounding box center [1053, 555] width 671 height 45
click at [1205, 614] on div "Completed [DATE] 2:26:09 PM Description Process the user input using Gemini 2.0…" at bounding box center [1054, 461] width 703 height 487
drag, startPoint x: 992, startPoint y: 532, endPoint x: 720, endPoint y: 550, distance: 272.0
click at [720, 550] on div "¡Buenas tardes! ¿En qué puedo ayudarle?" at bounding box center [1053, 555] width 671 height 45
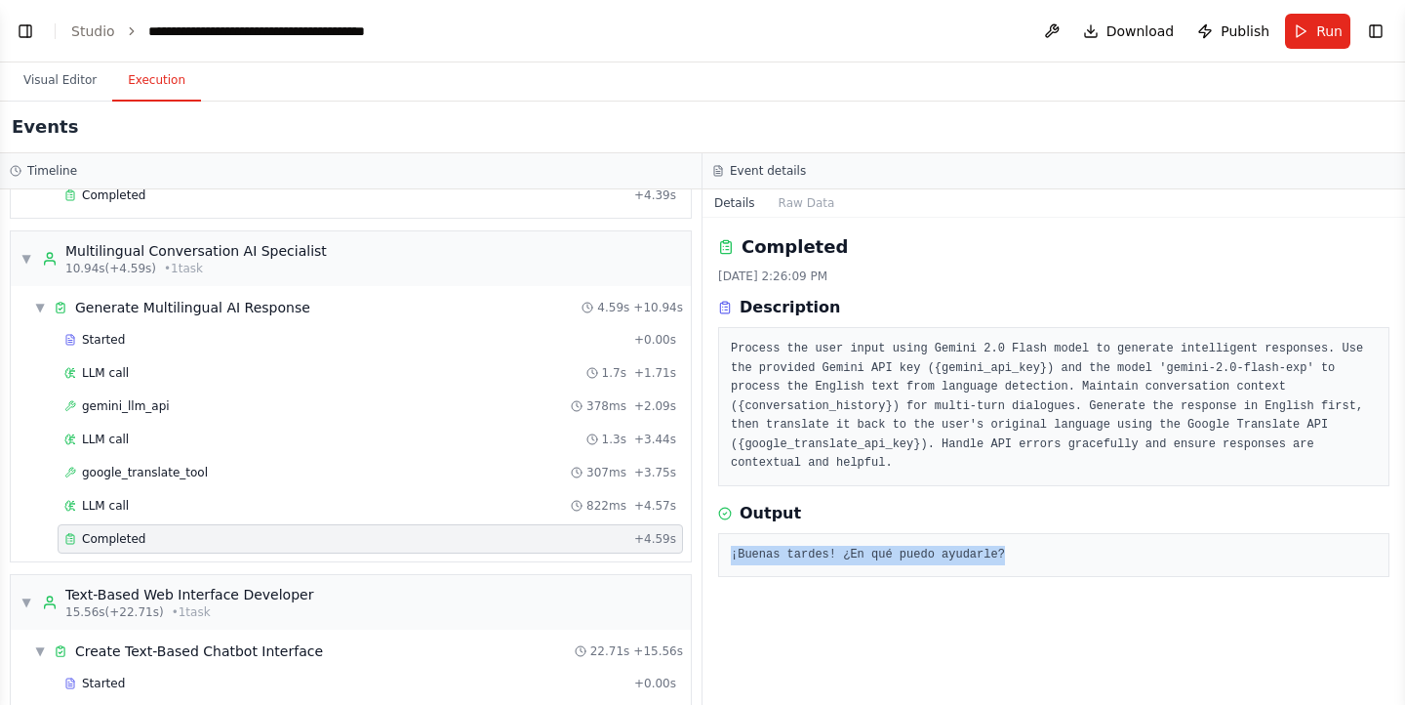
copy pre "¡Buenas tardes! ¿En qué puedo ayudarle?"
click at [1107, 633] on div "Completed [DATE] 2:26:09 PM Description Process the user input using Gemini 2.0…" at bounding box center [1054, 461] width 703 height 487
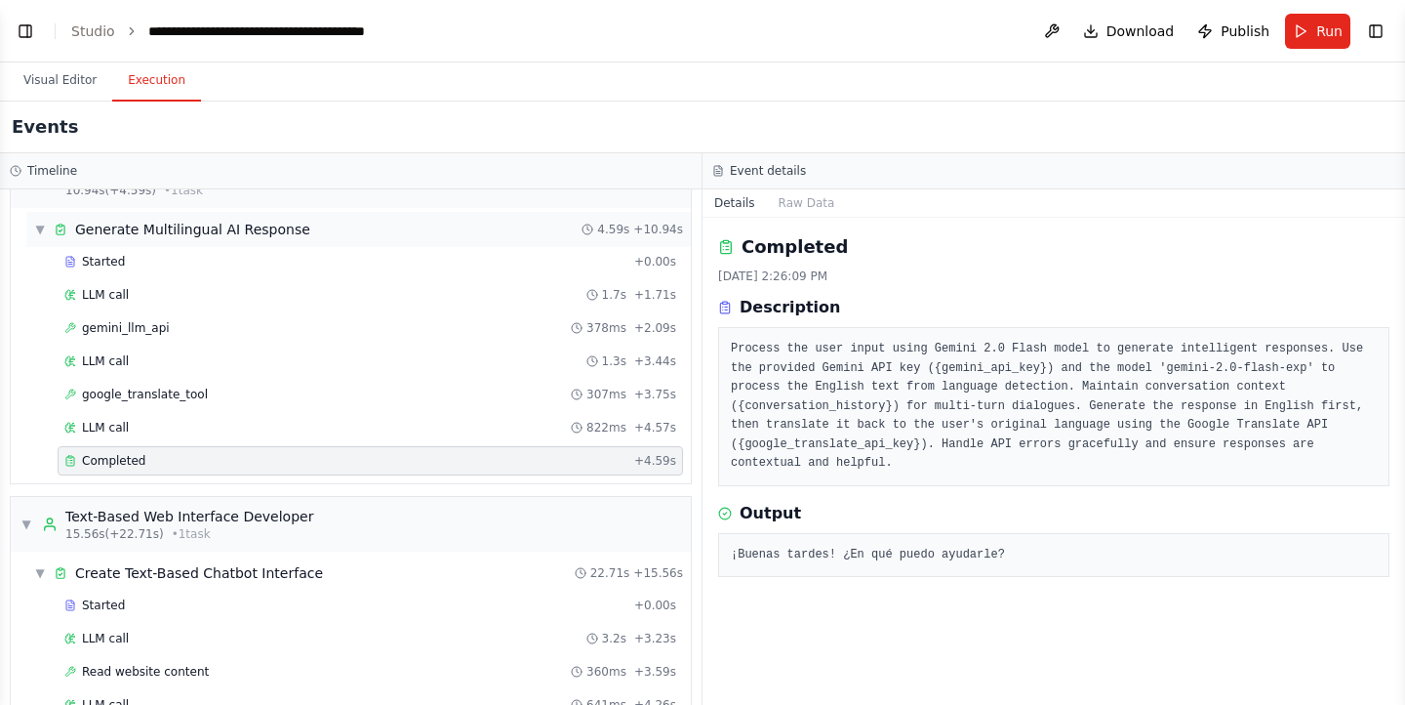
scroll to position [391, 0]
click at [236, 391] on div "google_translate_tool 307ms + 3.75s" at bounding box center [370, 394] width 612 height 16
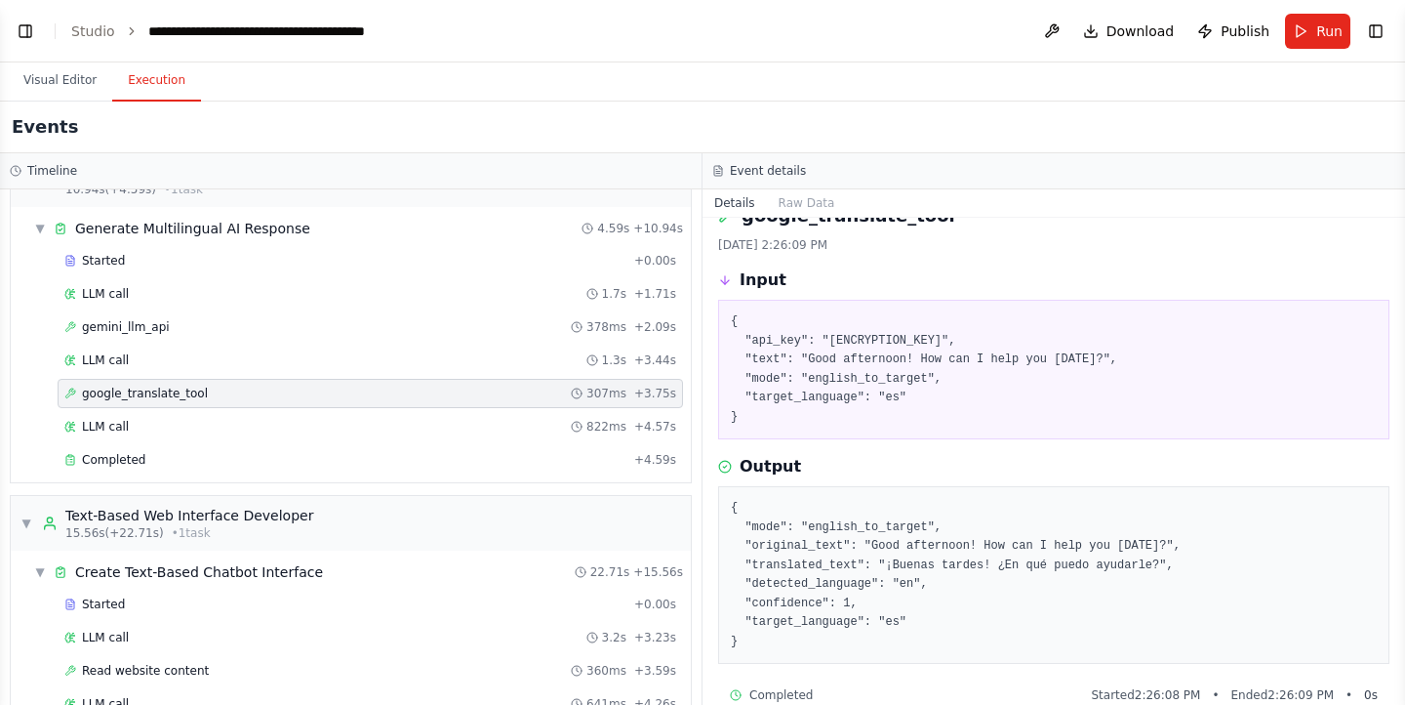
scroll to position [33, 0]
drag, startPoint x: 802, startPoint y: 359, endPoint x: 1067, endPoint y: 361, distance: 264.5
click at [1067, 361] on pre "{ "api_key": "[ENCRYPTION_KEY]", "text": "Good afternoon! How can I help you [D…" at bounding box center [1054, 367] width 646 height 114
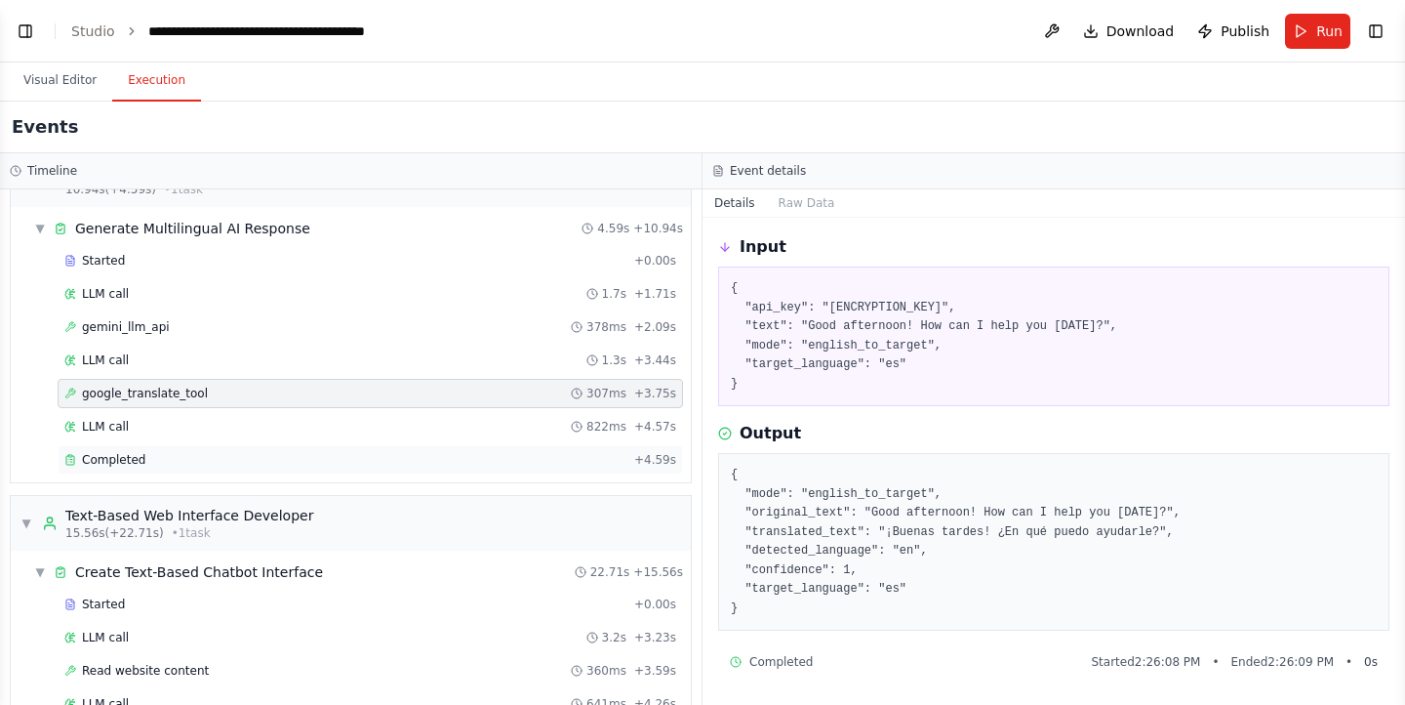
click at [183, 468] on div "Completed + 4.59s" at bounding box center [371, 459] width 626 height 29
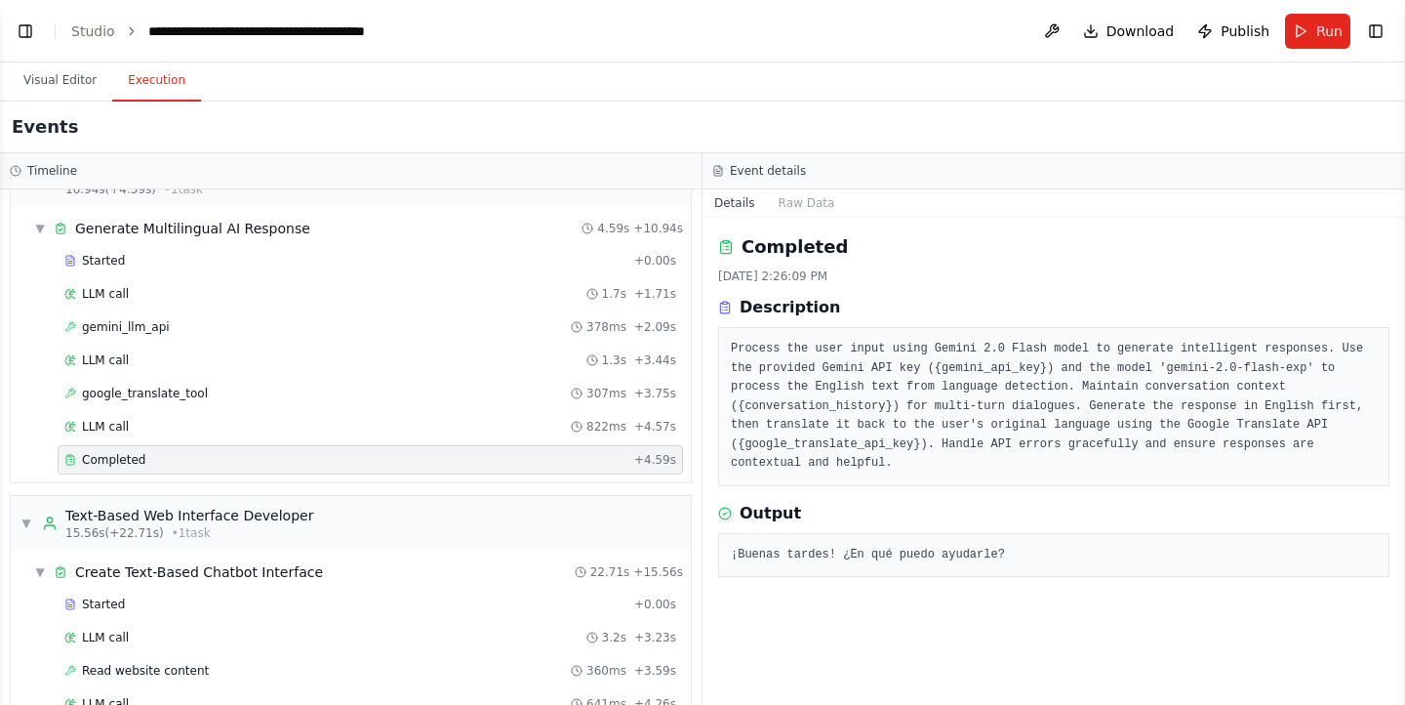
click at [970, 507] on div "Output ¡Buenas tardes! ¿En qué puedo ayudarle?" at bounding box center [1053, 540] width 671 height 76
